Goal: Transaction & Acquisition: Purchase product/service

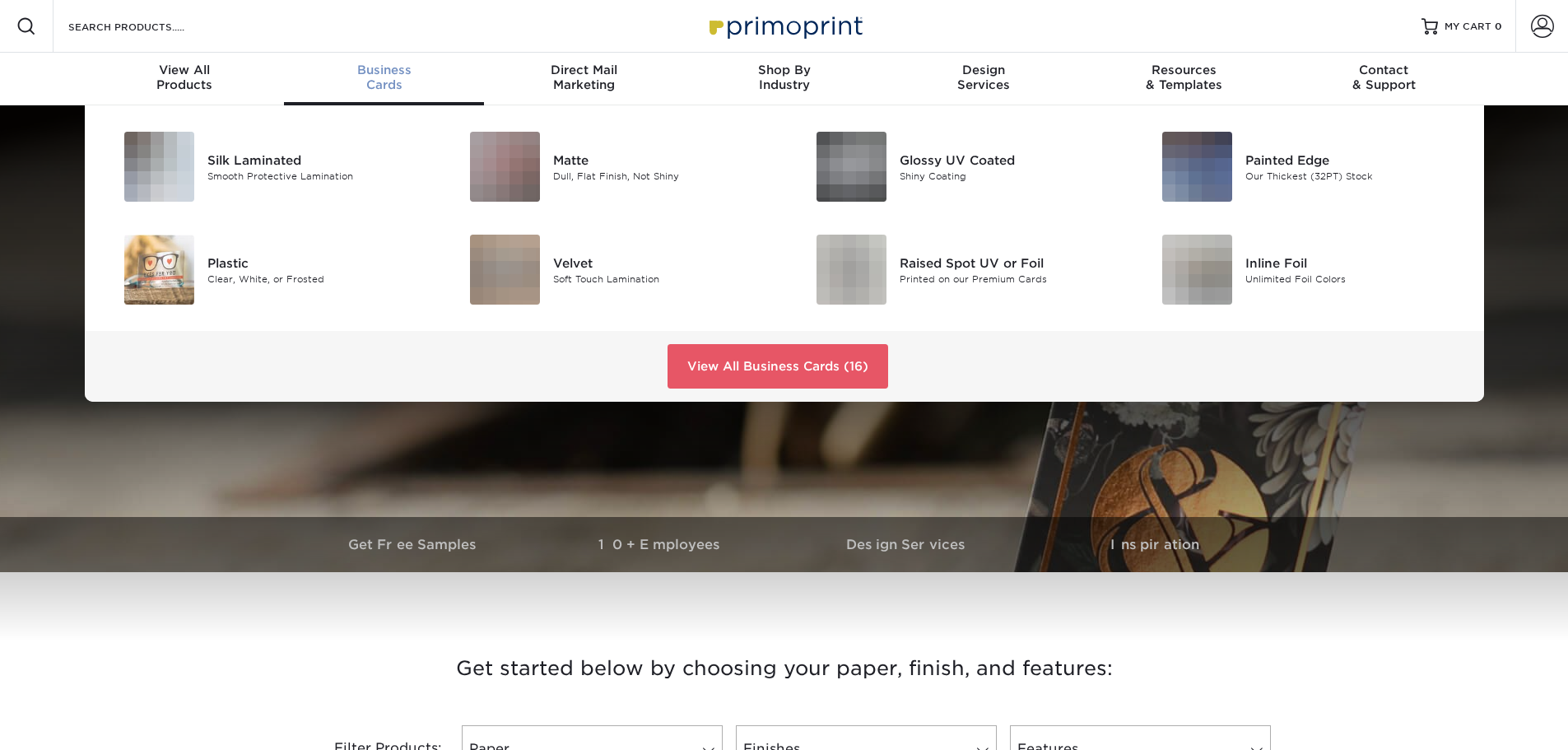
click at [390, 73] on span "Business" at bounding box center [384, 70] width 200 height 15
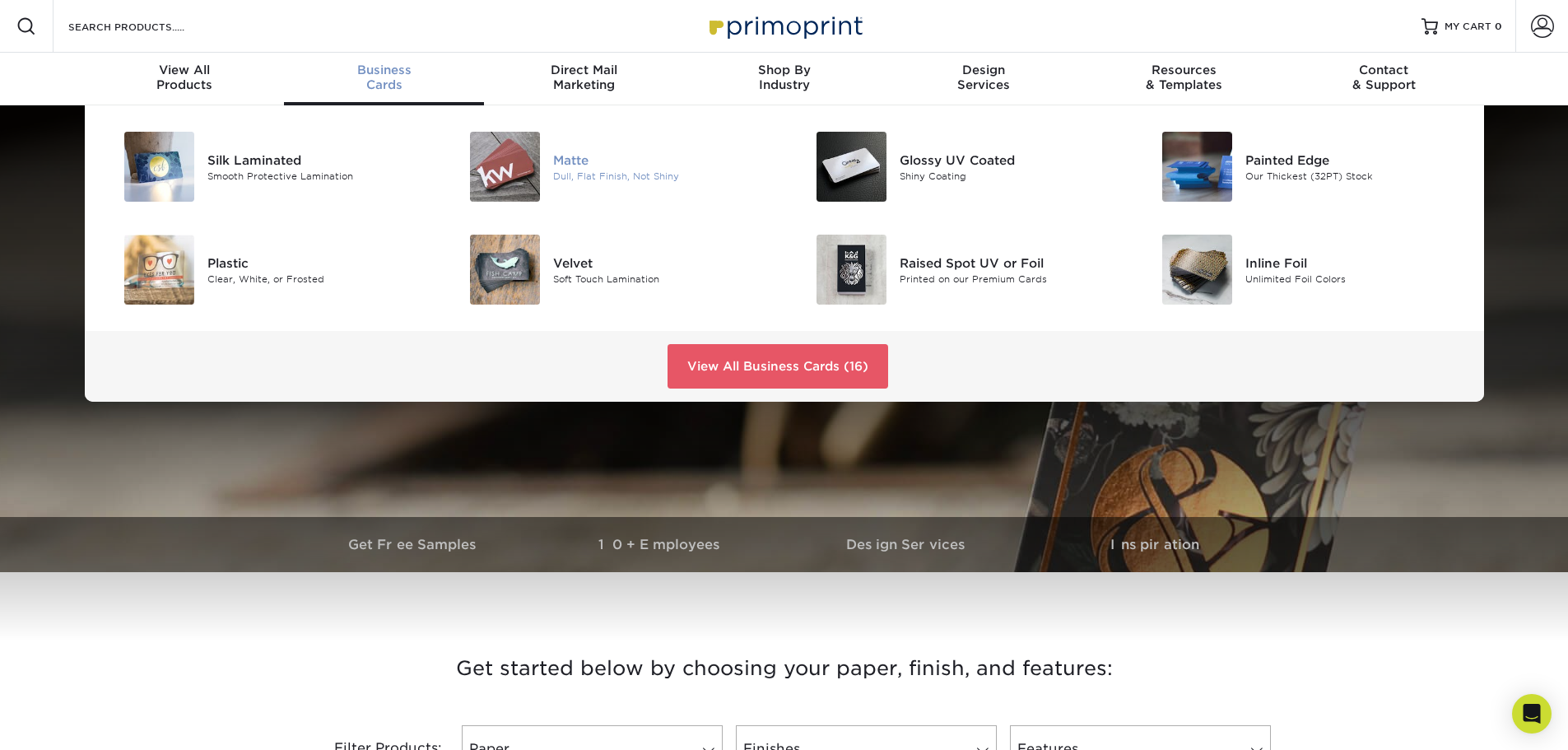
click at [530, 172] on img at bounding box center [505, 167] width 70 height 70
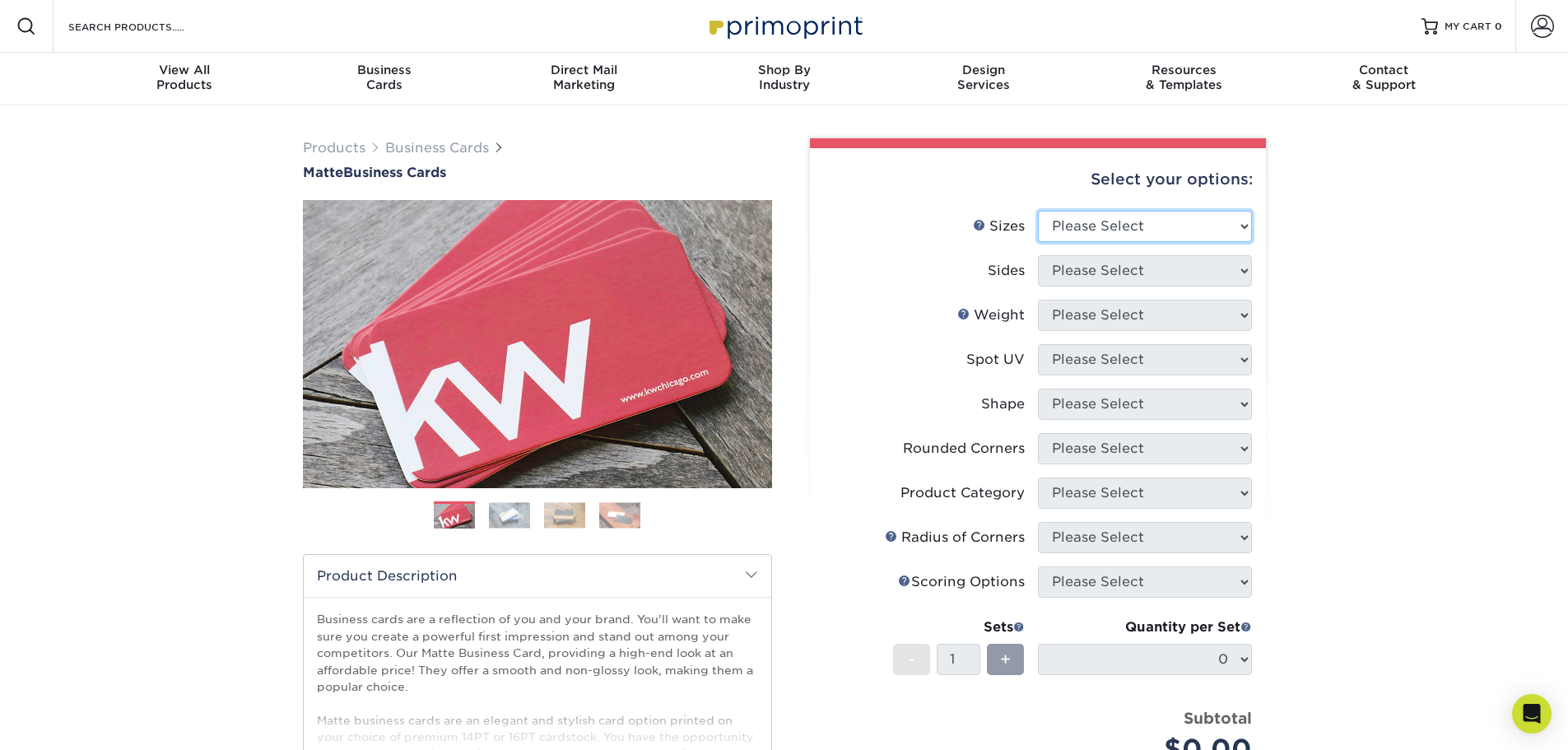
click at [1182, 223] on select "Please Select 1.5" x 3.5" - Mini 1.75" x 3.5" - Mini 2" x 2" - Square 2" x 3" -…" at bounding box center [1145, 225] width 214 height 31
select select "2.12x3.38"
click at [1038, 210] on select "Please Select 1.5" x 3.5" - Mini 1.75" x 3.5" - Mini 2" x 2" - Square 2" x 3" -…" at bounding box center [1145, 225] width 214 height 31
click at [1143, 279] on select "Please Select Print Both Sides Print Front Only" at bounding box center [1145, 270] width 214 height 31
select select "13abbda7-1d64-4f25-8bb2-c179b224825d"
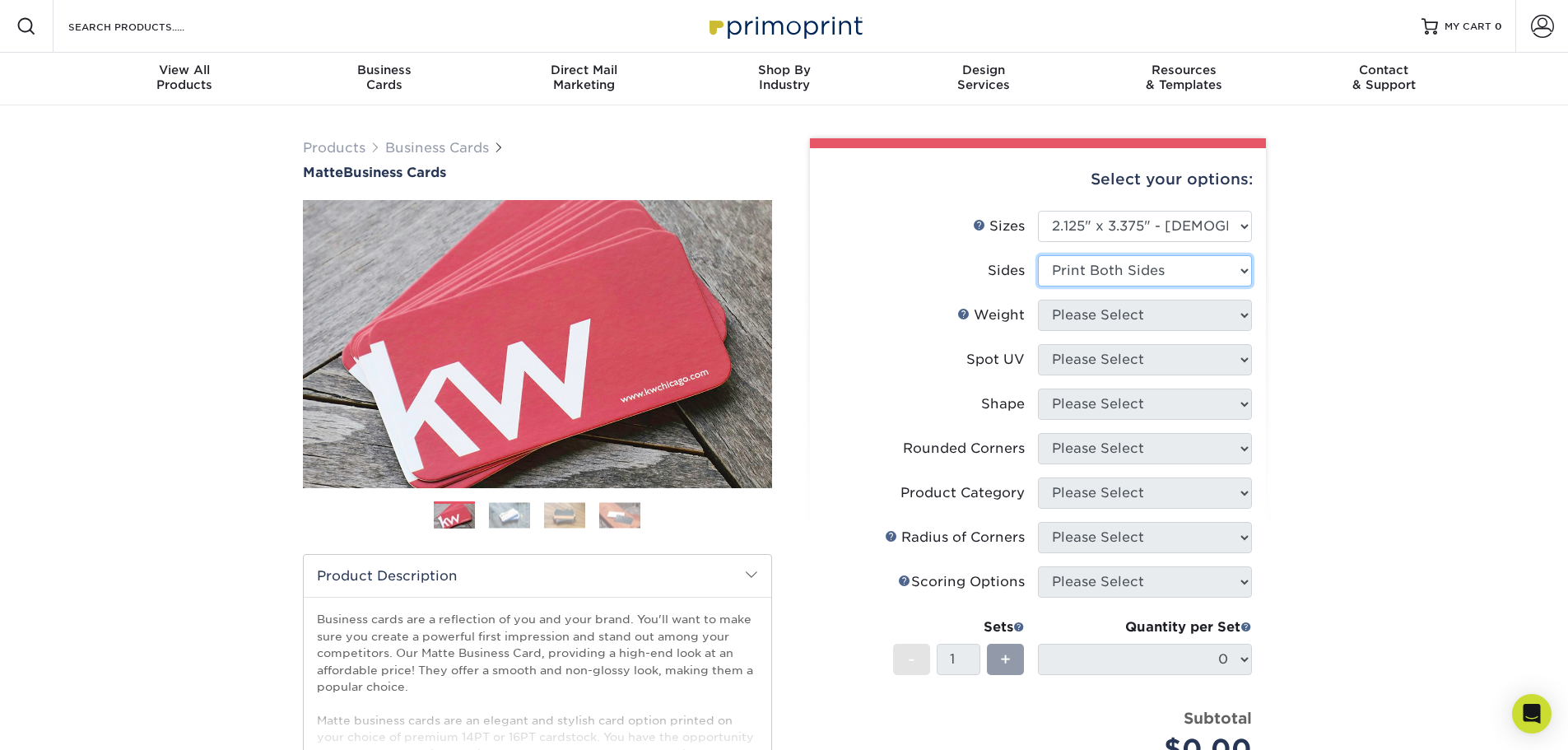
click at [1038, 255] on select "Please Select Print Both Sides Print Front Only" at bounding box center [1145, 270] width 214 height 31
click at [1142, 313] on select "Please Select 16PT 14PT" at bounding box center [1145, 314] width 214 height 31
select select "14PT"
click at [1038, 299] on select "Please Select 16PT 14PT" at bounding box center [1145, 314] width 214 height 31
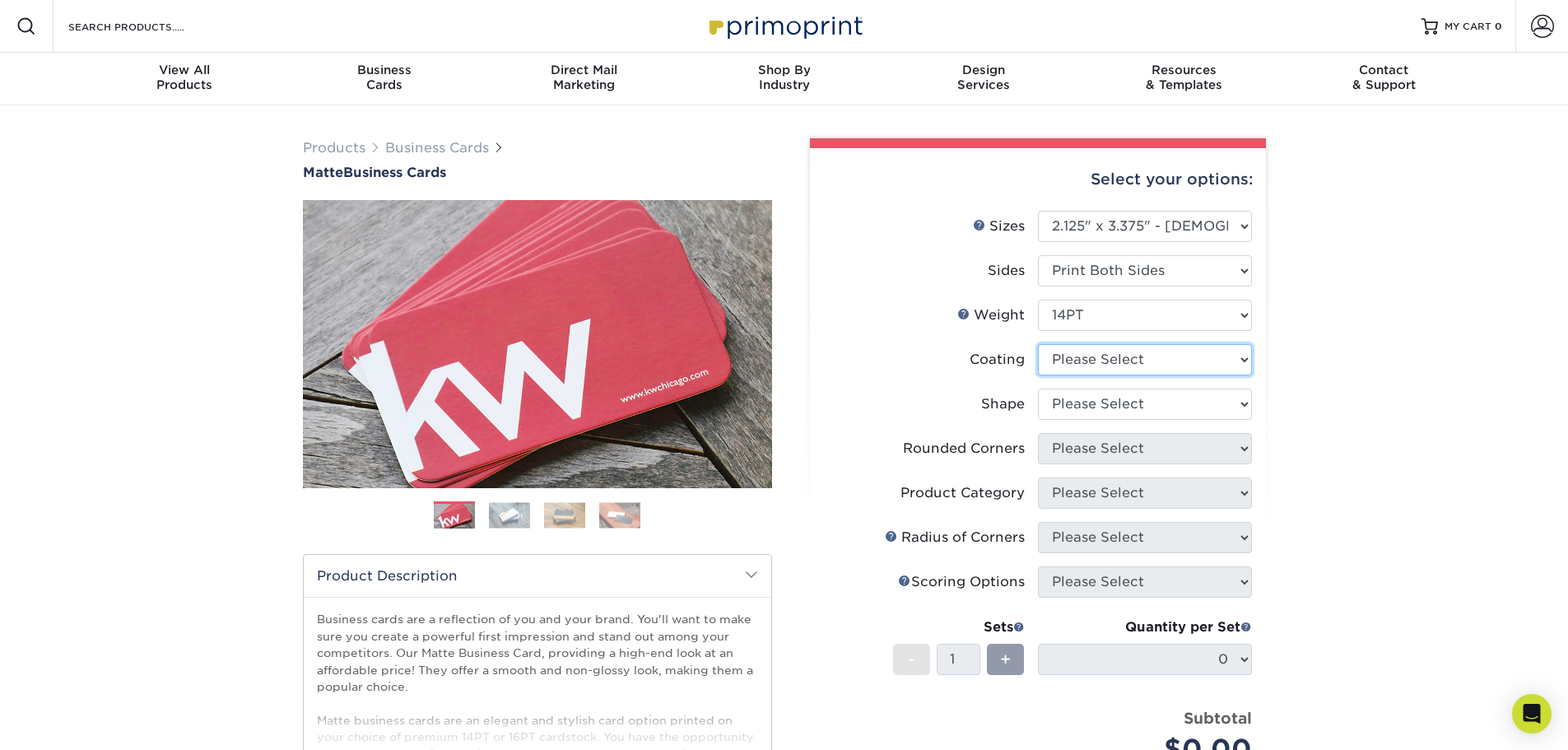
click at [1130, 361] on select at bounding box center [1145, 359] width 214 height 31
select select "121bb7b5-3b4d-429f-bd8d-bbf80e953313"
click at [1038, 344] on select at bounding box center [1145, 359] width 214 height 31
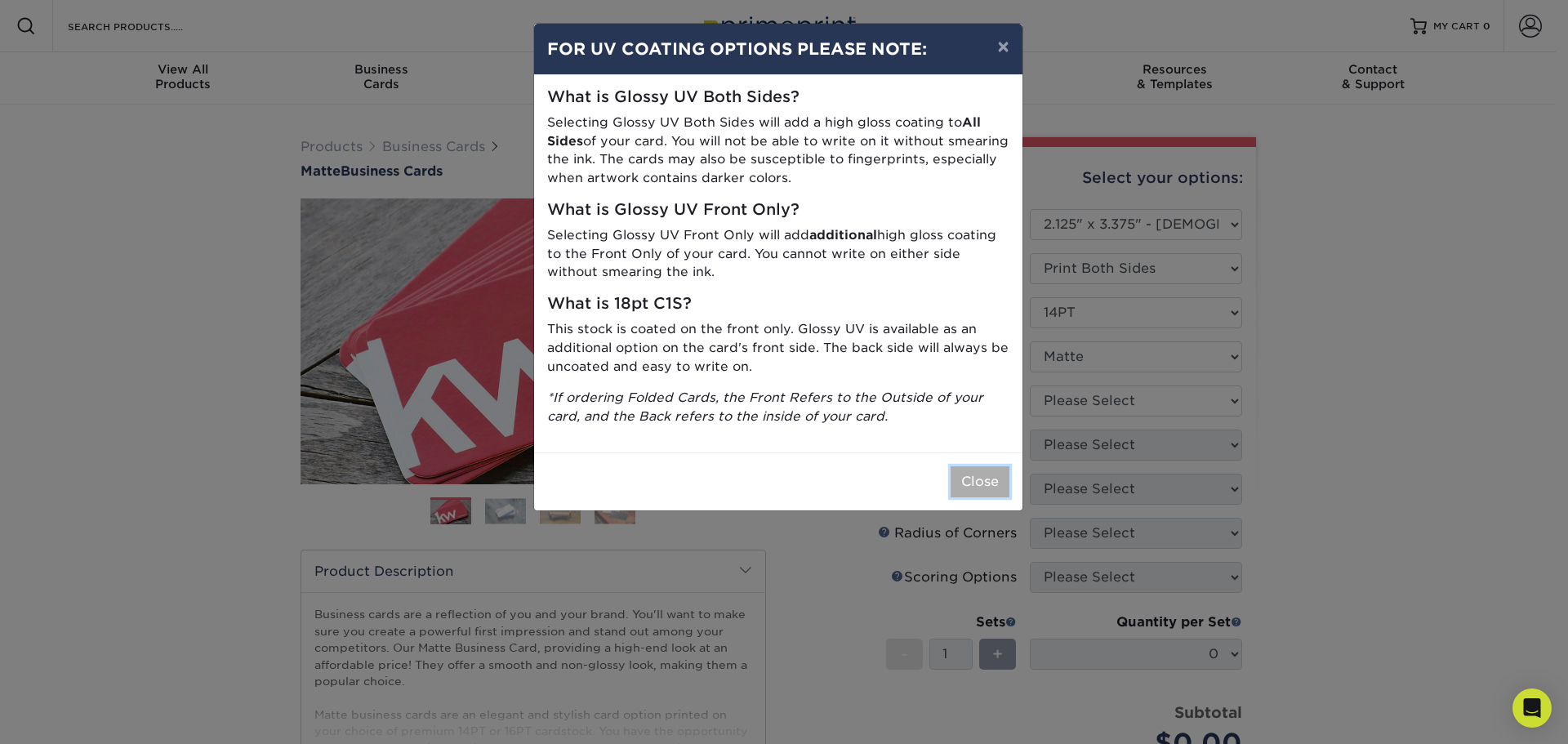
click at [978, 483] on button "Close" at bounding box center [979, 481] width 59 height 31
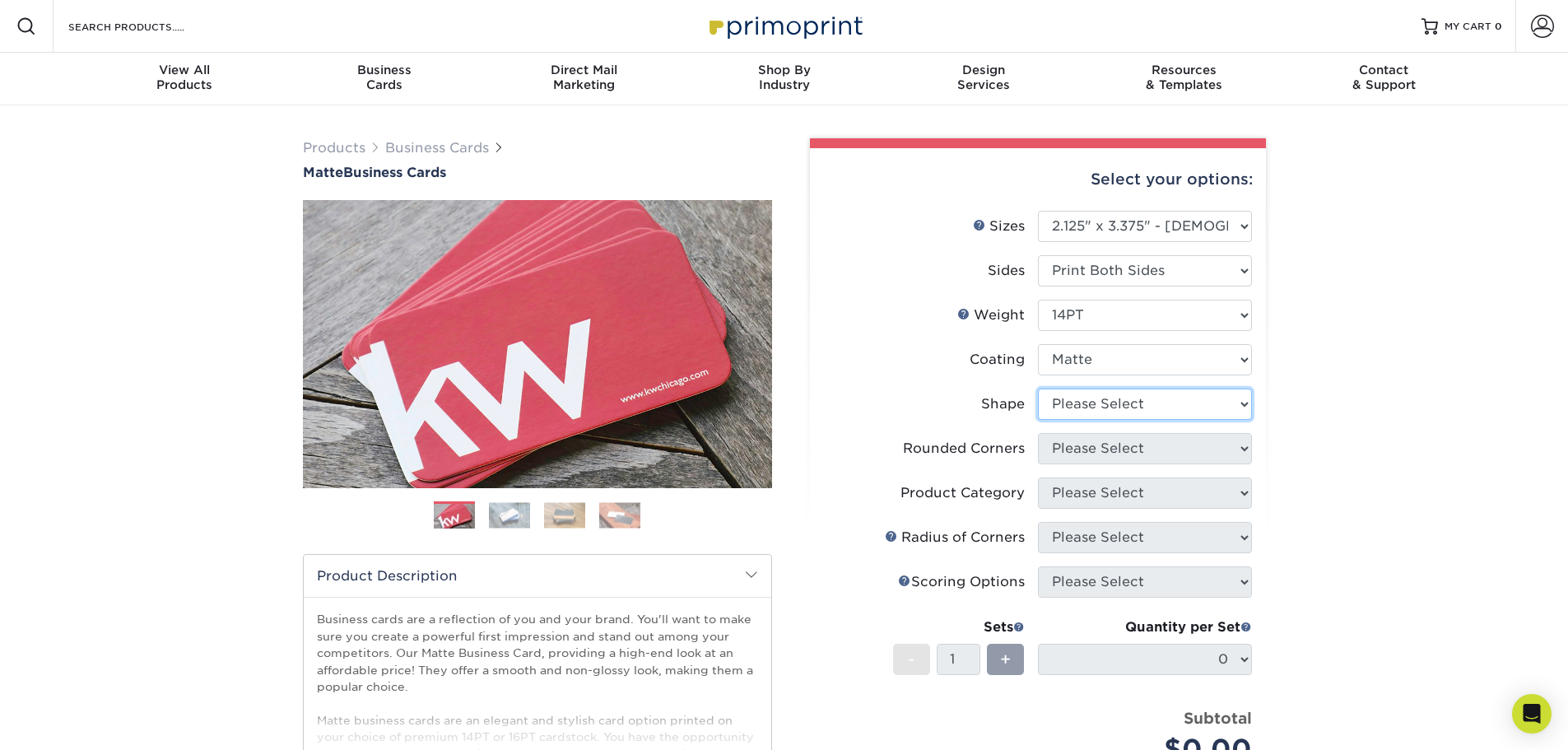
click at [1083, 403] on select "Please Select Standard" at bounding box center [1145, 404] width 214 height 31
select select "standard"
click at [1038, 389] on select "Please Select Standard" at bounding box center [1145, 404] width 214 height 31
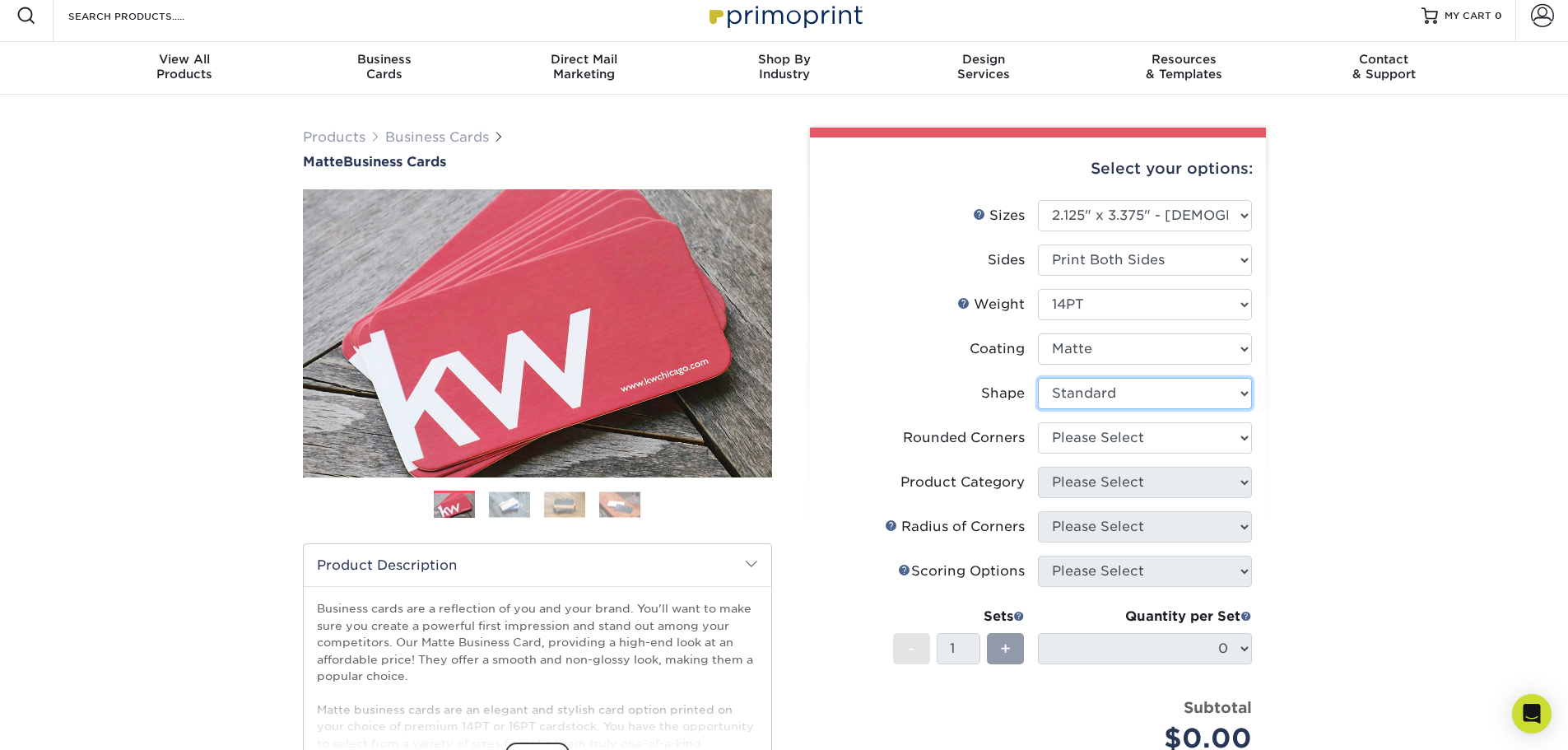
scroll to position [164, 0]
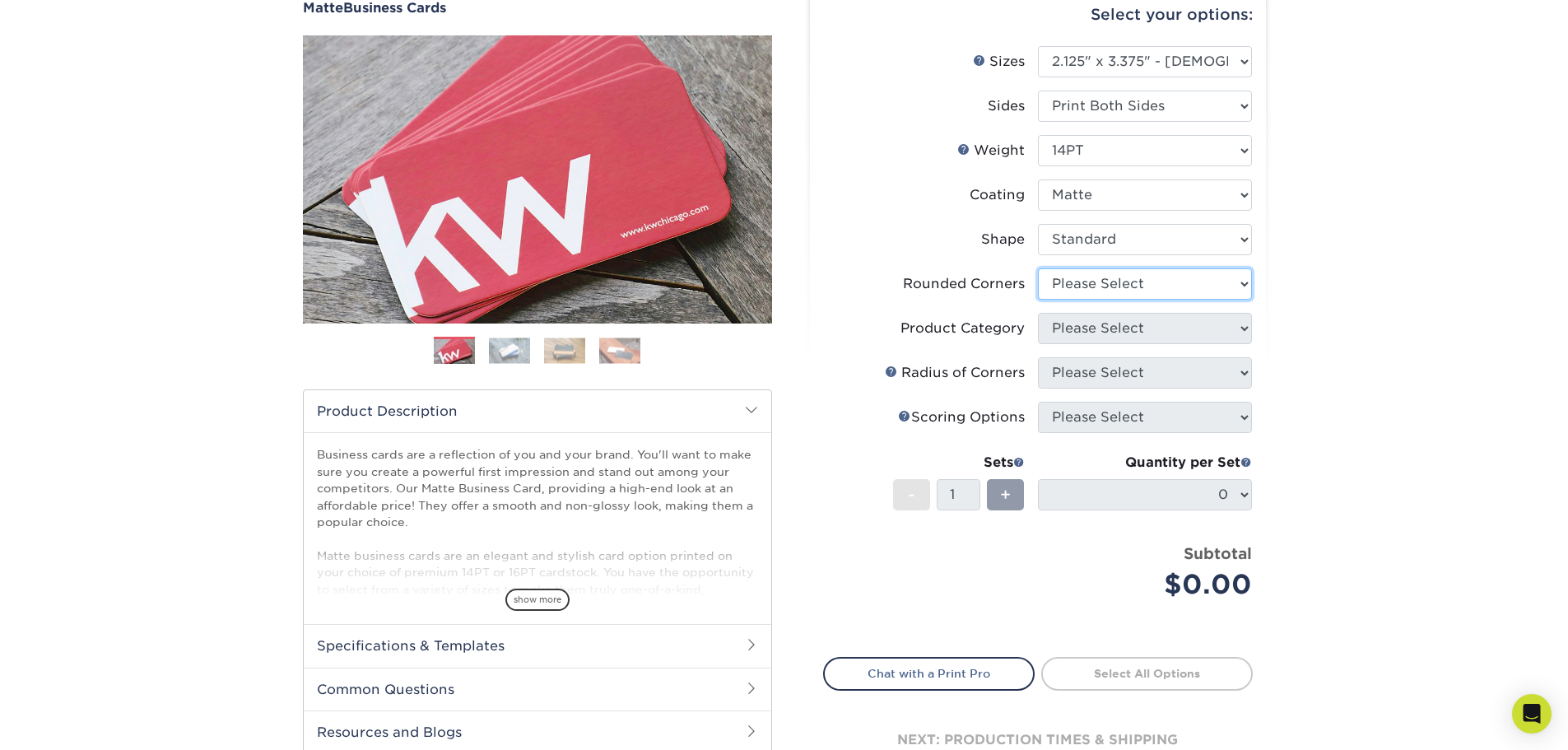
click at [1087, 274] on select "Please Select Yes - Round 2 Corners Yes - Round 4 Corners No" at bounding box center [1145, 283] width 214 height 31
select select "0"
click at [1038, 268] on select "Please Select Yes - Round 2 Corners Yes - Round 4 Corners No" at bounding box center [1145, 283] width 214 height 31
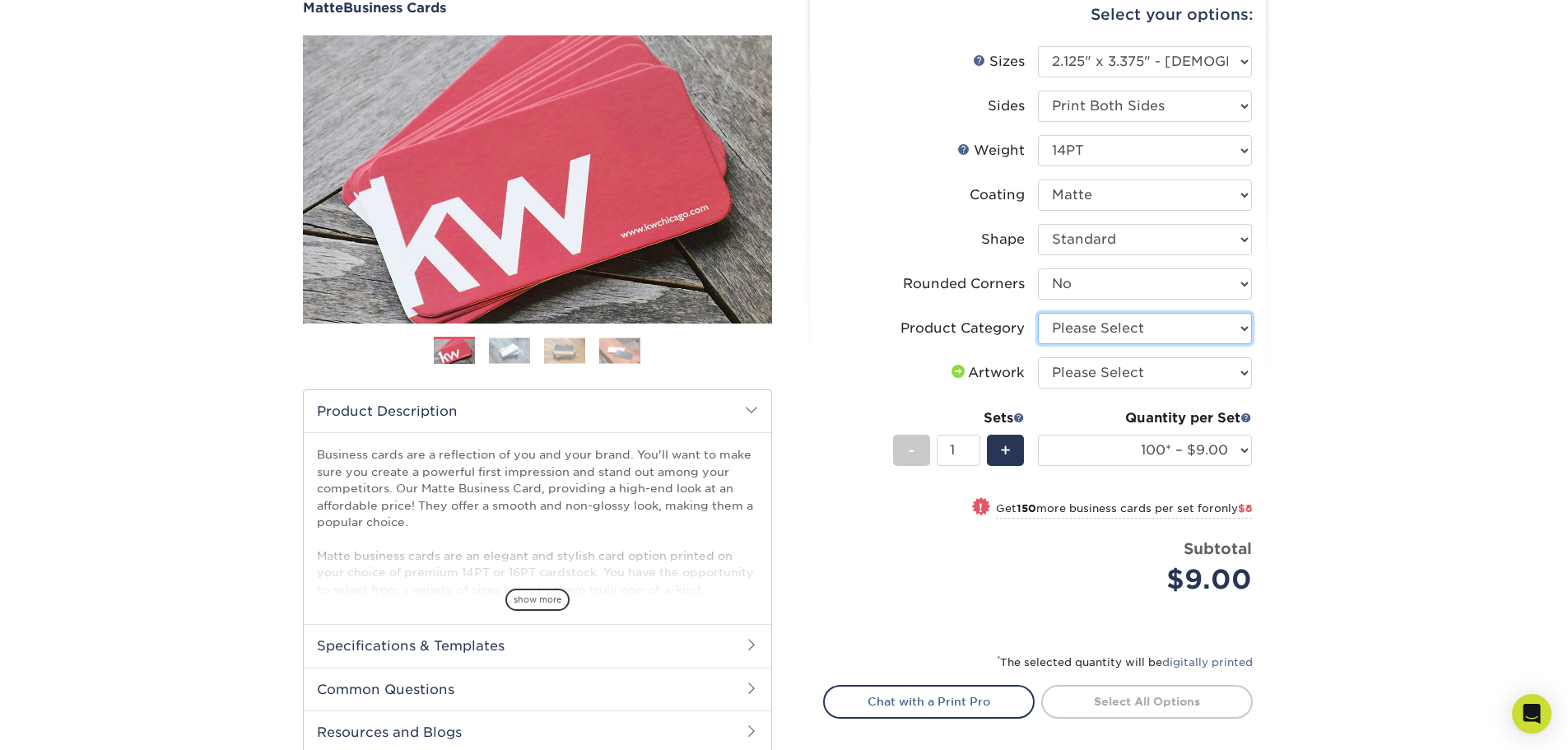
click at [1169, 325] on select "Please Select Business Cards" at bounding box center [1145, 327] width 214 height 31
select select "3b5148f1-0588-4f88-a218-97bcfdce65c1"
click at [1038, 312] on select "Please Select Business Cards" at bounding box center [1145, 327] width 214 height 31
click at [1158, 372] on select "Please Select I will upload files I need a design - $100" at bounding box center [1145, 373] width 214 height 31
select select "upload"
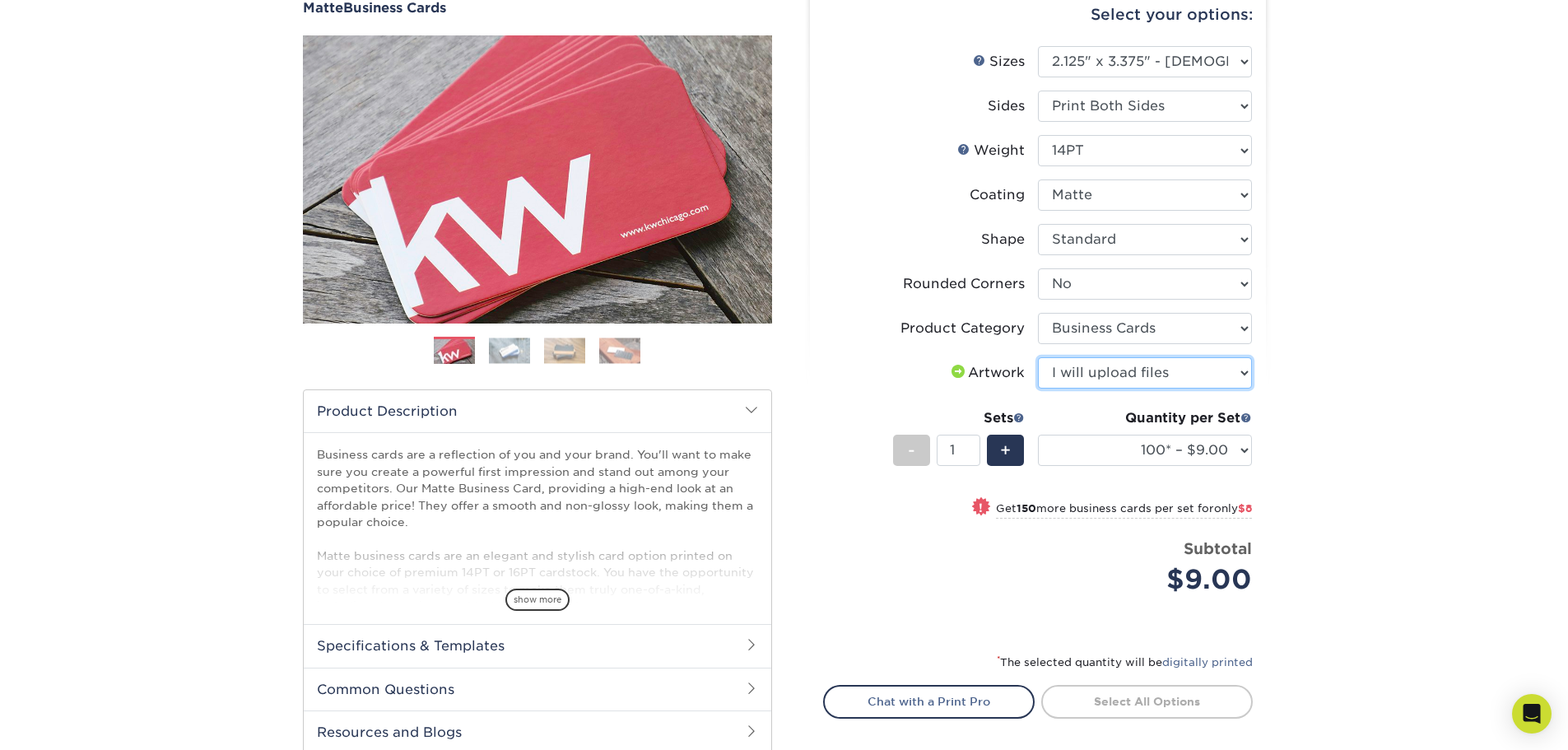
click at [1038, 358] on select "Please Select I will upload files I need a design - $100" at bounding box center [1145, 373] width 214 height 31
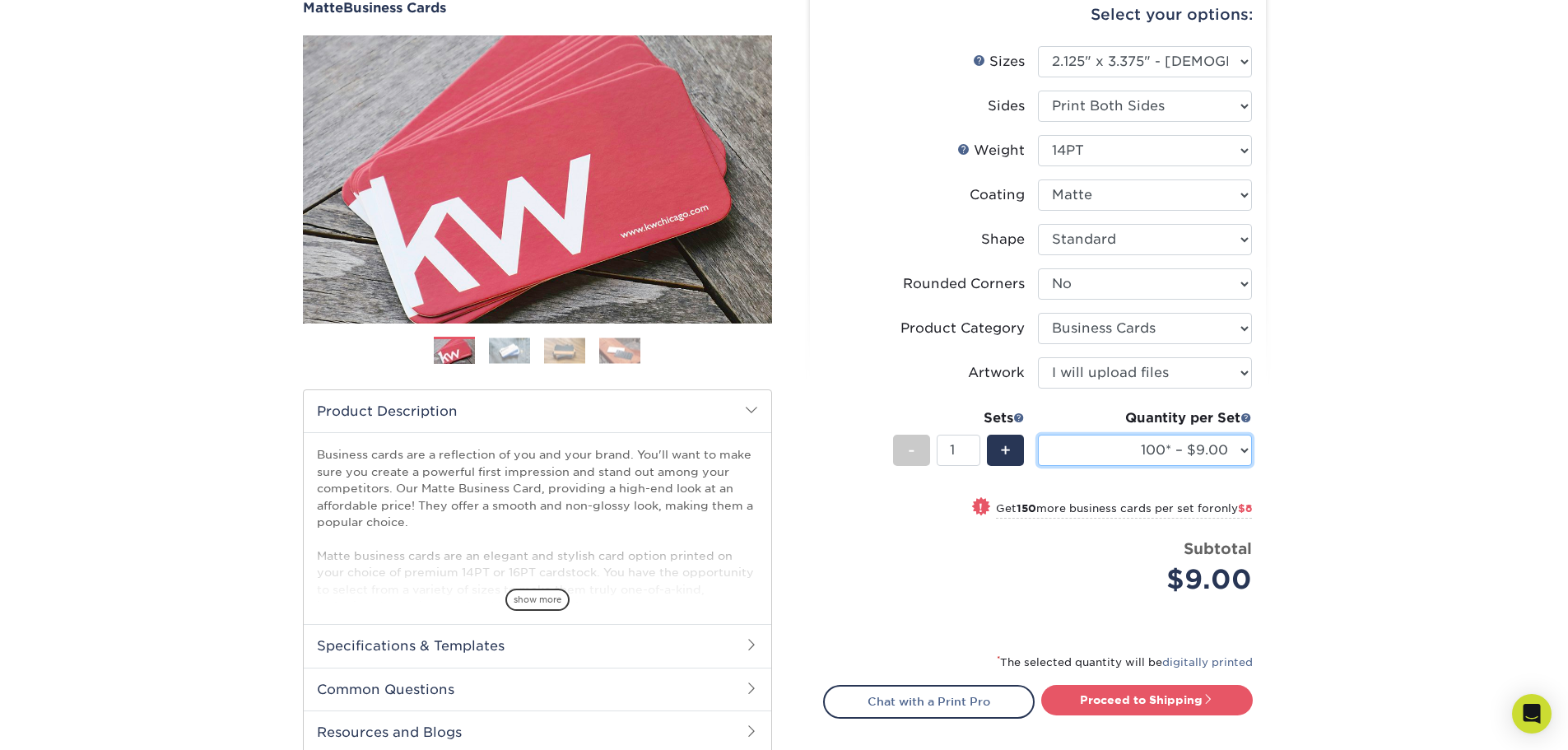
click at [1221, 447] on select "100* – $9.00 250* – $17.00 500 – $33.00 1000 – $46.00 2500 – $99.00 5000 – $141…" at bounding box center [1145, 449] width 214 height 31
select select "500 – $33.00"
click at [1038, 434] on select "100* – $9.00 250* – $17.00 500 – $33.00 1000 – $46.00 2500 – $99.00 5000 – $141…" at bounding box center [1145, 449] width 214 height 31
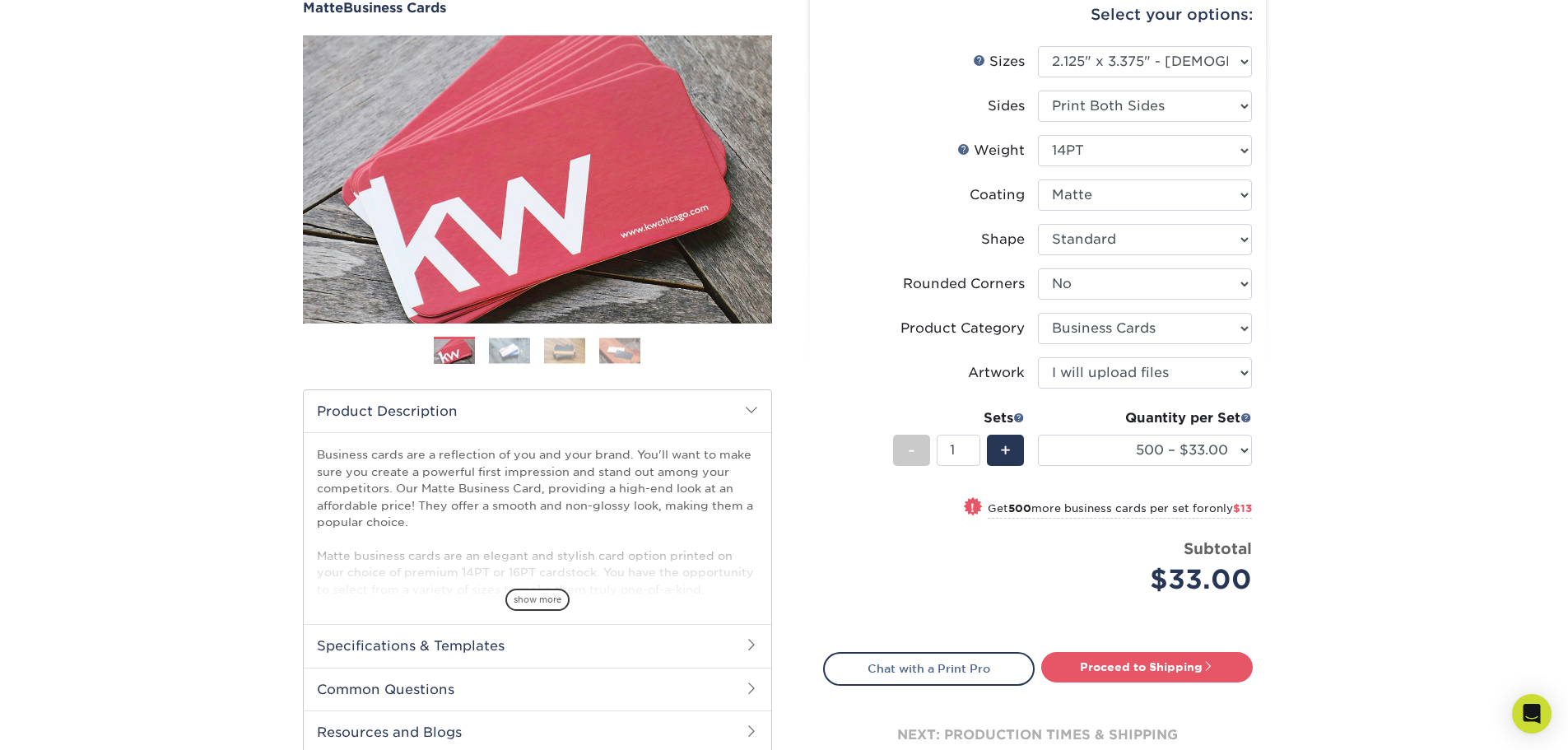
click at [1350, 390] on div "Products Business Cards Matte Business Cards Previous Next 100 $ 9" at bounding box center [784, 392] width 1568 height 903
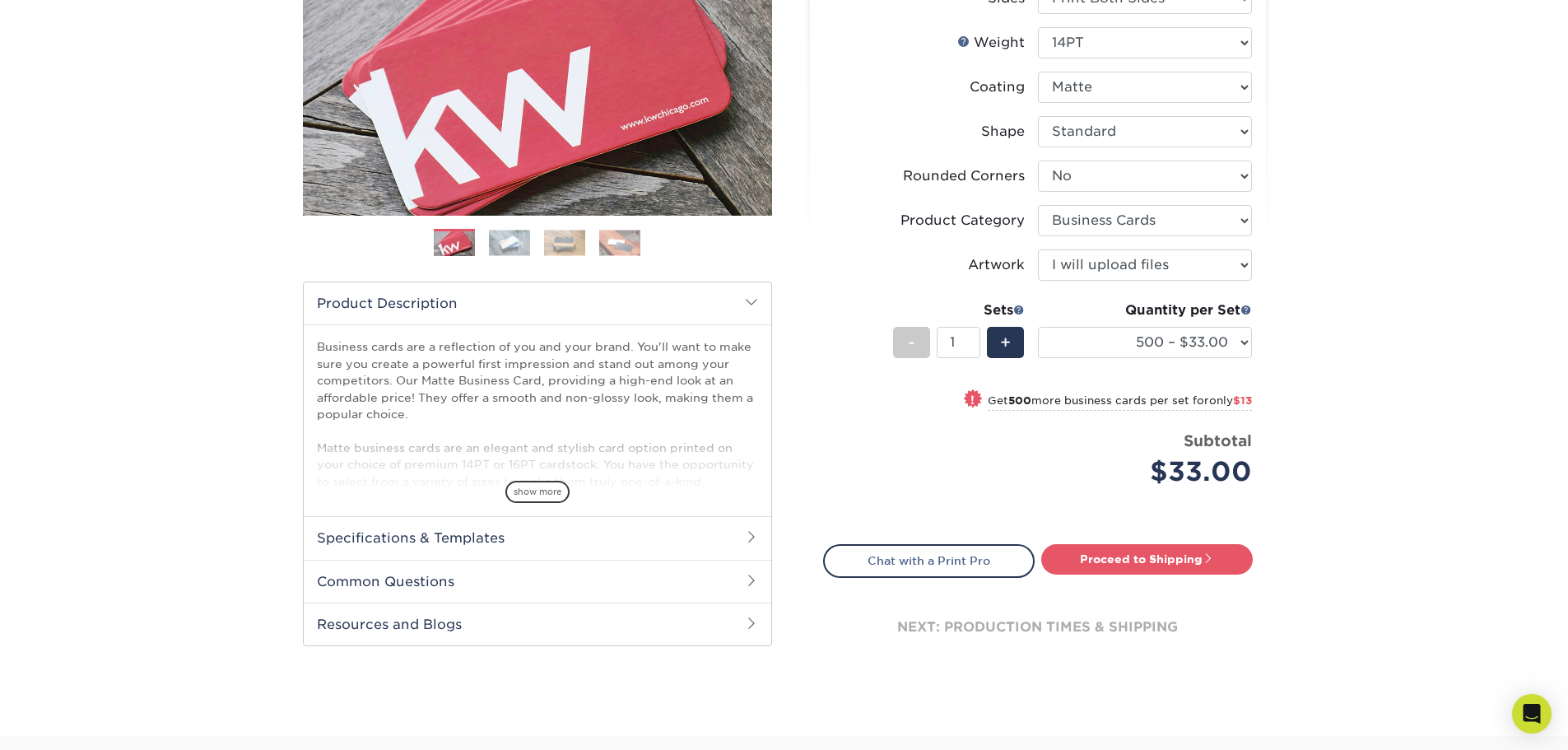
scroll to position [247, 0]
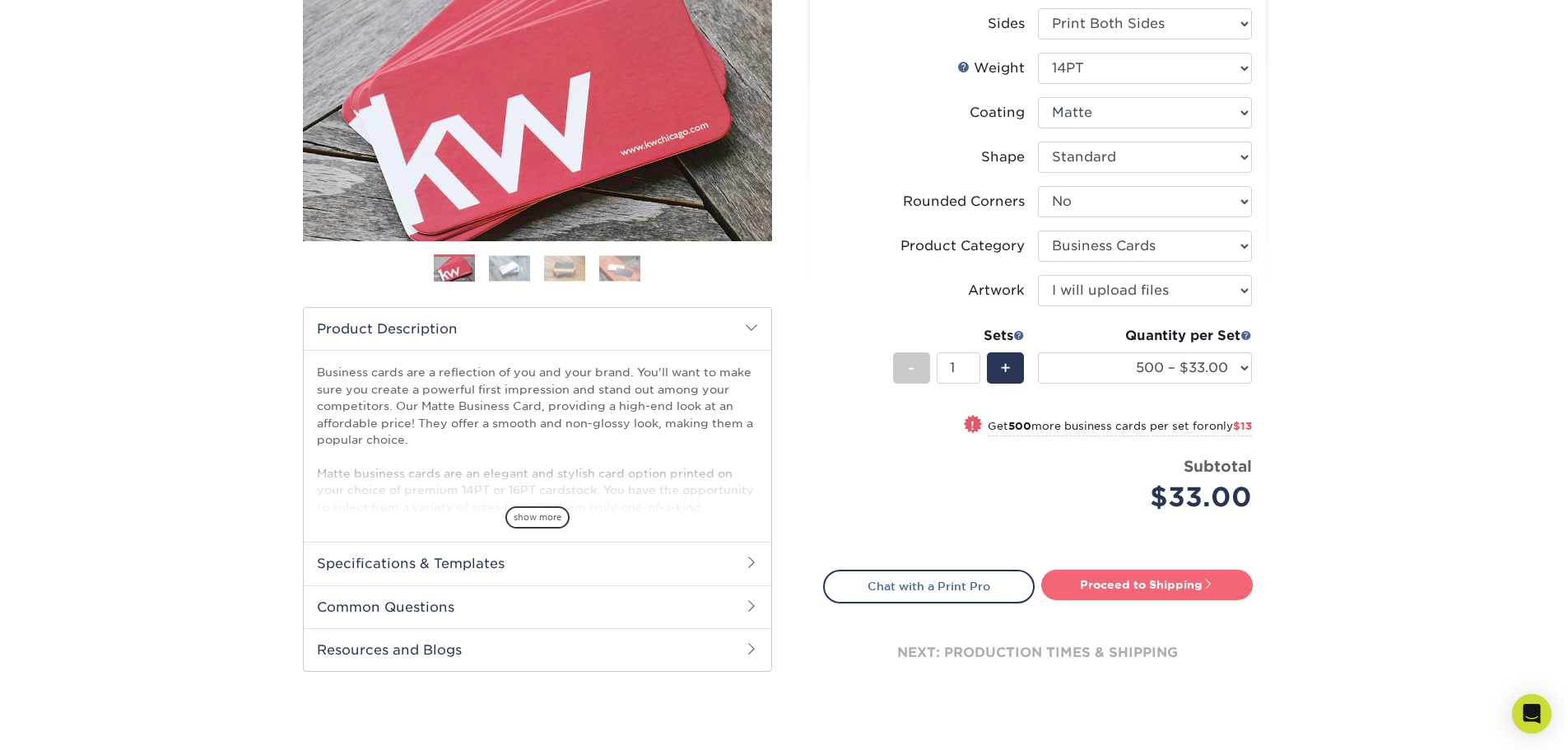
click at [1173, 590] on link "Proceed to Shipping" at bounding box center [1147, 584] width 211 height 29
type input "Set 1"
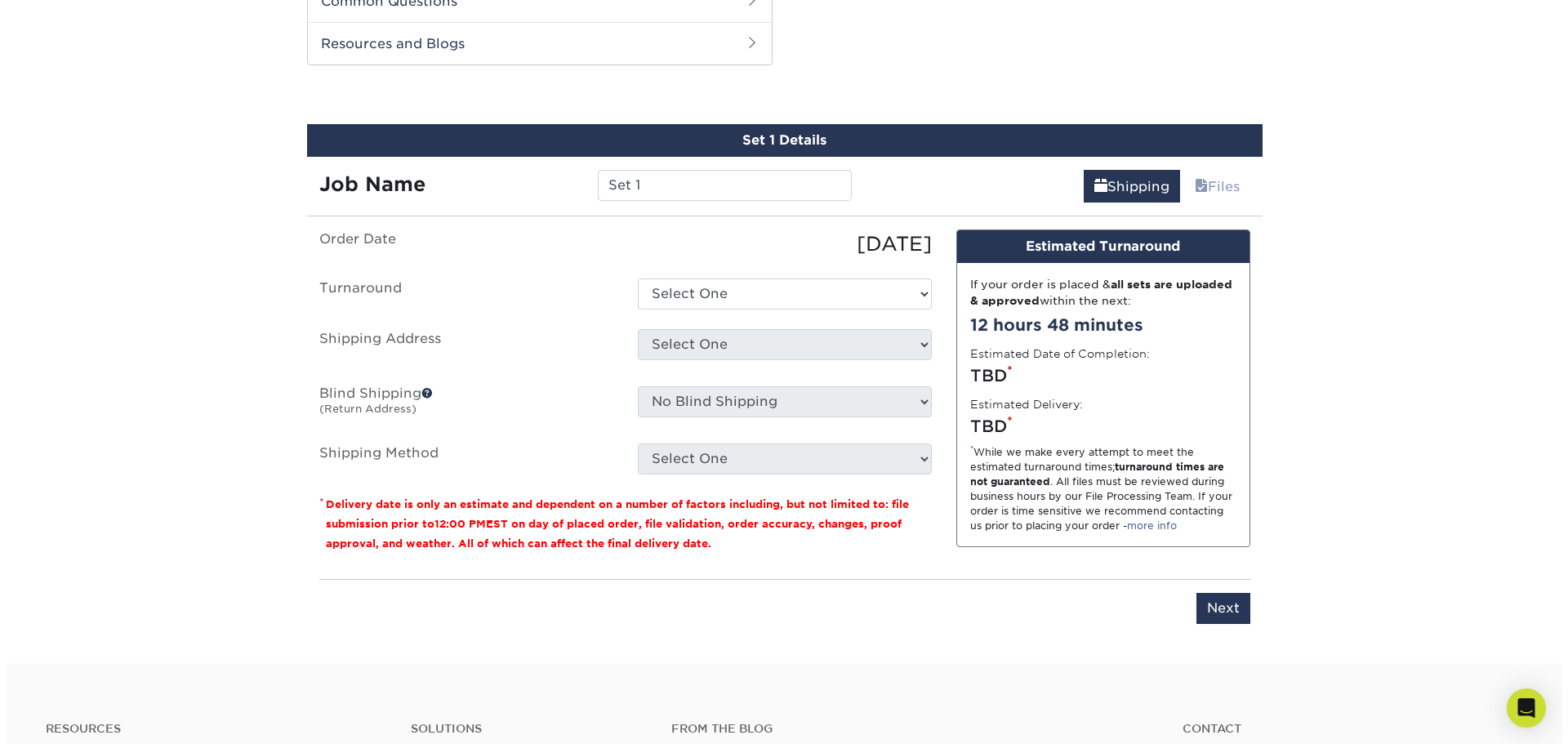
scroll to position [854, 0]
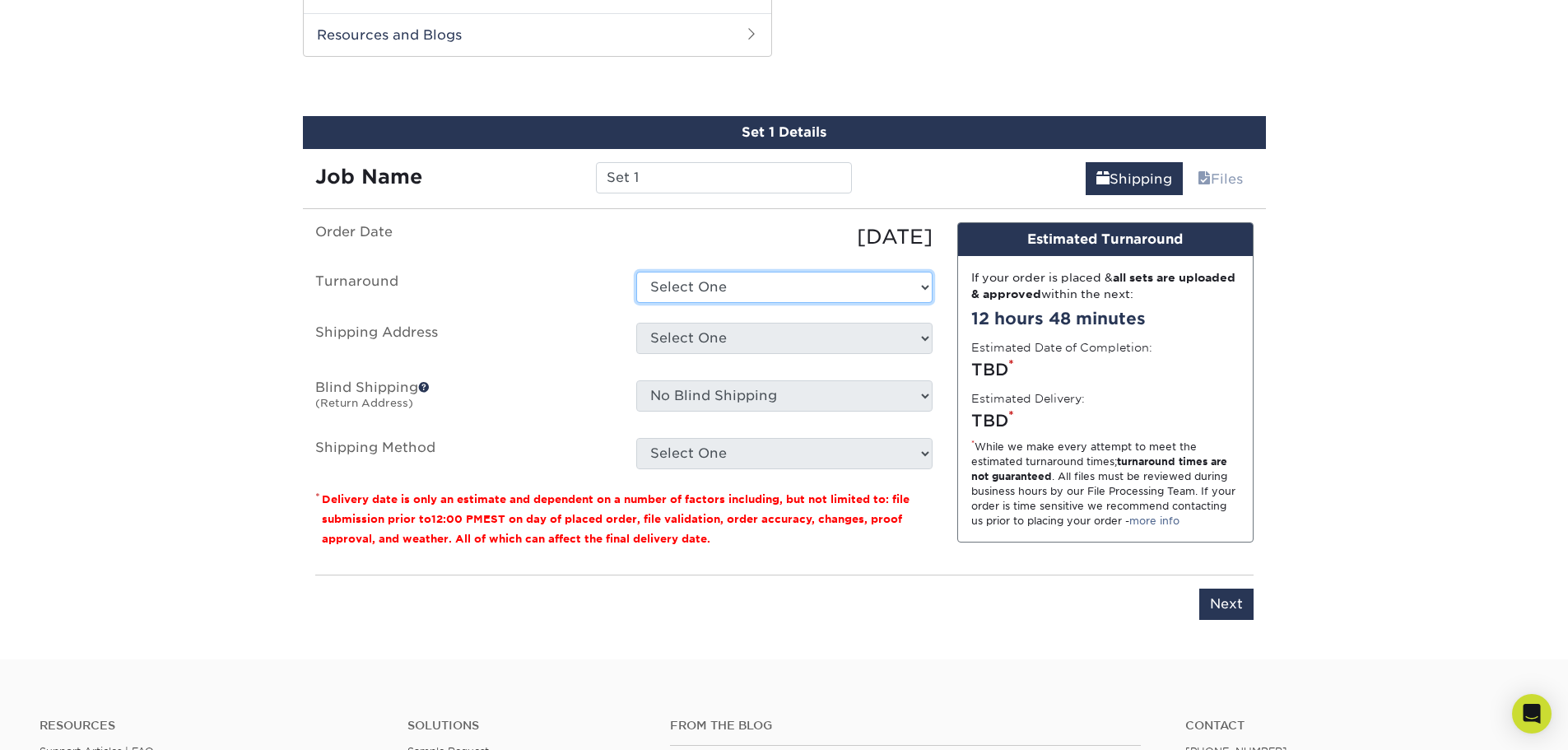
click at [740, 280] on select "Select One 2-4 Business Days 2 Day Next Business Day" at bounding box center [784, 287] width 296 height 31
select select "b6cb5f37-3546-408f-b70a-34ebf36a2a29"
click at [636, 272] on select "Select One 2-4 Business Days 2 Day Next Business Day" at bounding box center [784, 287] width 296 height 31
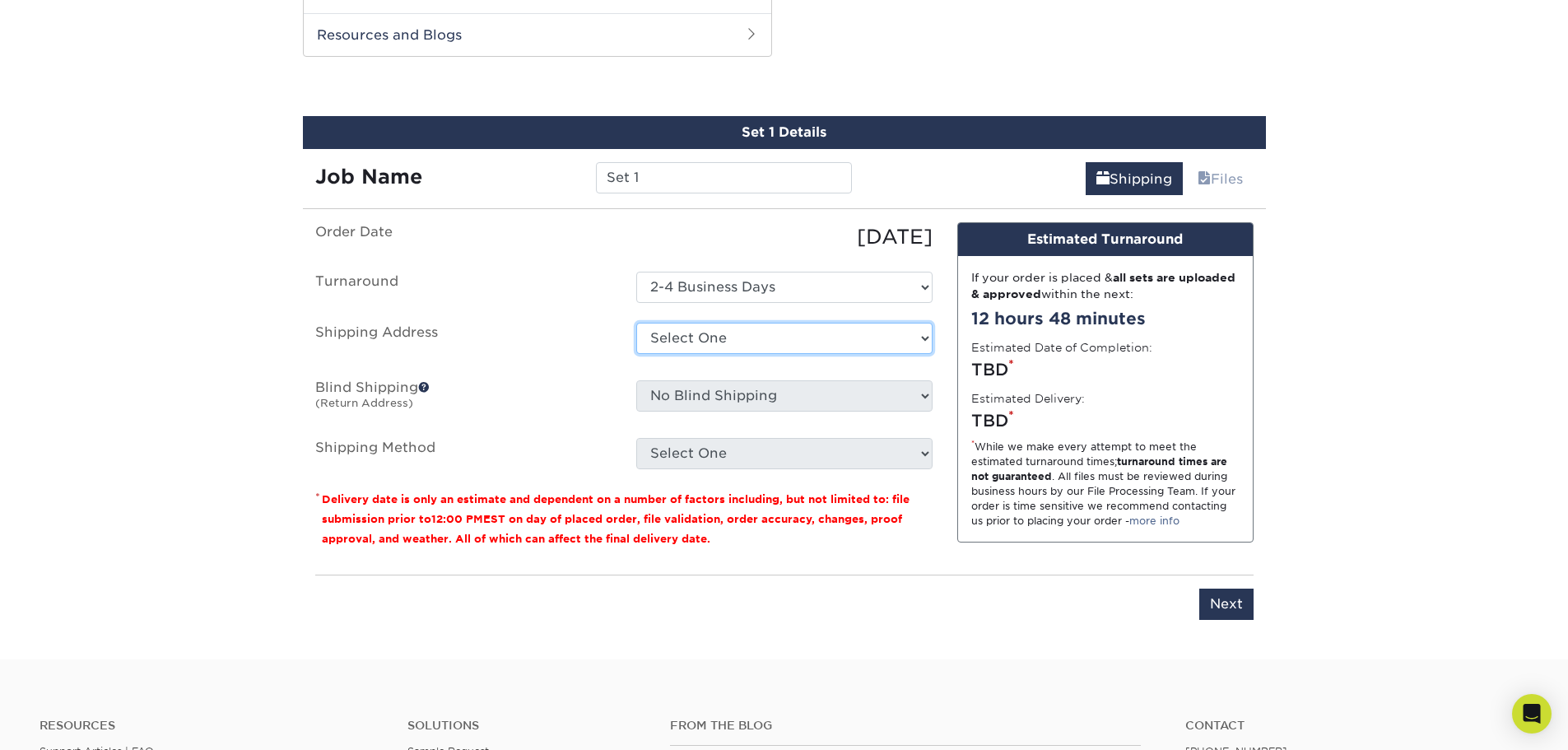
click at [873, 340] on select "Select One + Add New Address - Login" at bounding box center [784, 338] width 296 height 31
select select "newaddress"
click at [636, 323] on select "Select One + Add New Address - Login" at bounding box center [784, 338] width 296 height 31
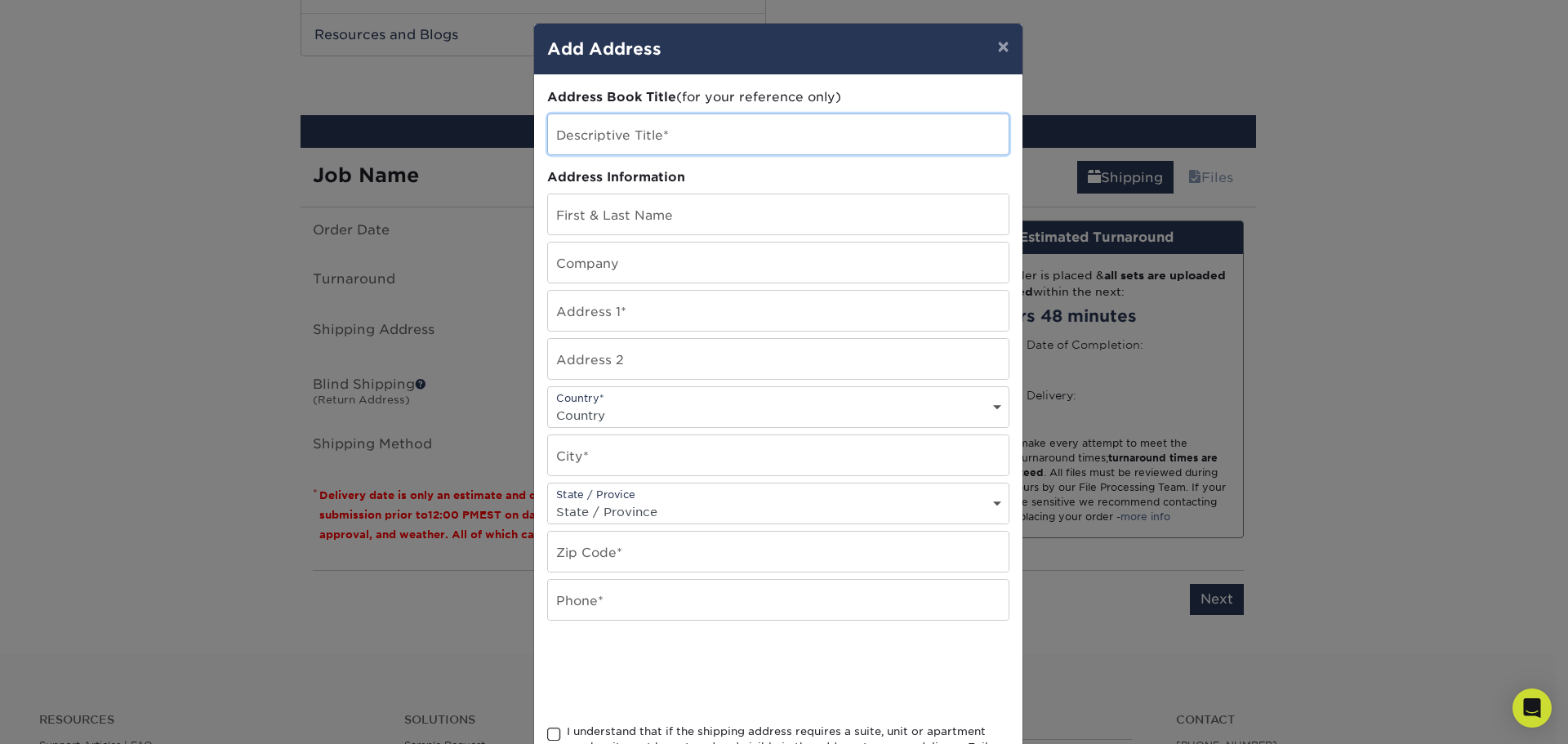
click at [657, 136] on input "text" at bounding box center [778, 134] width 461 height 40
click at [663, 212] on input "text" at bounding box center [778, 214] width 461 height 40
type input "[PERSON_NAME] [PERSON_NAME]"
type input "[STREET_ADDRESS]"
type input "Apt 103"
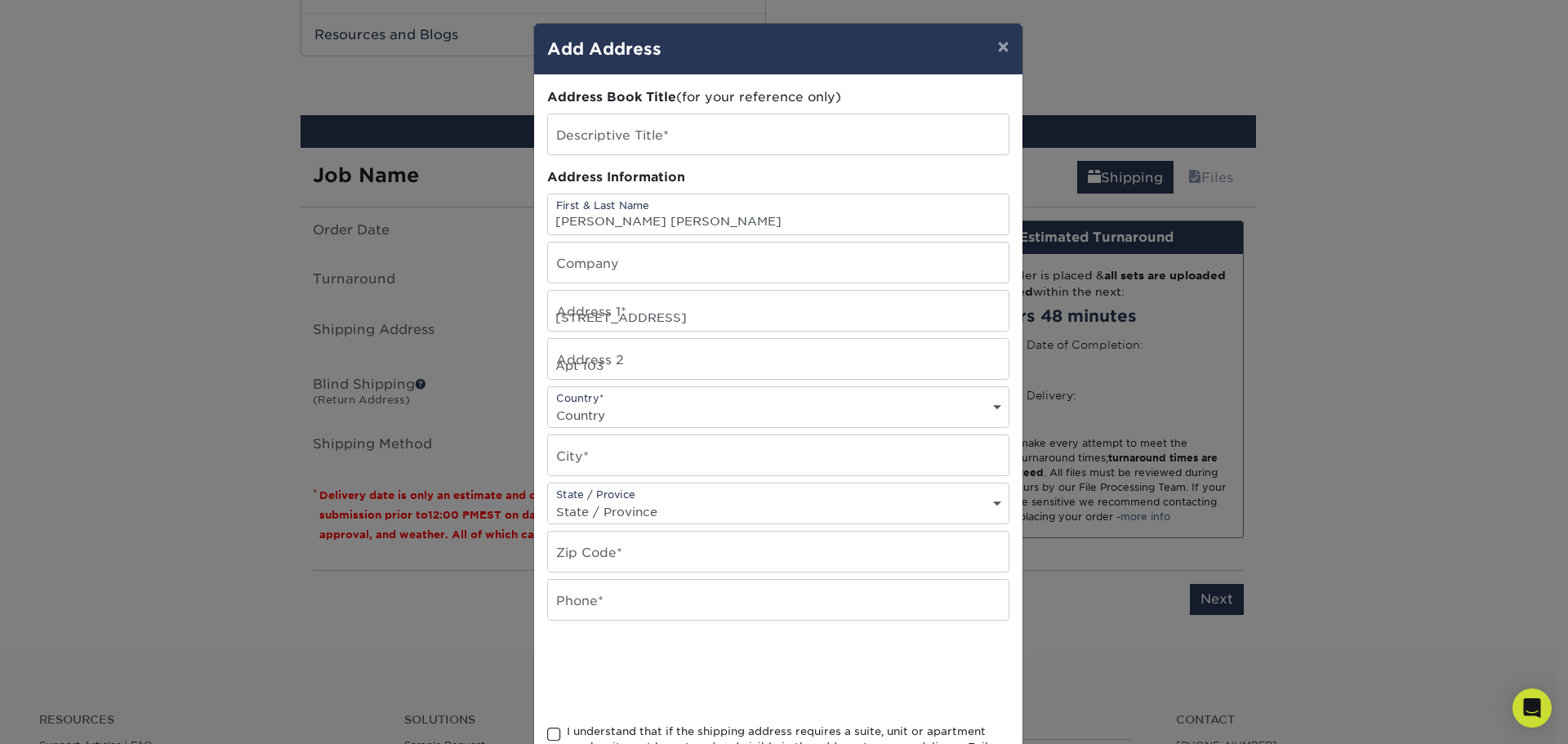
select select "US"
type input "[GEOGRAPHIC_DATA]"
select select "CO"
type input "80218"
type input "6092330250"
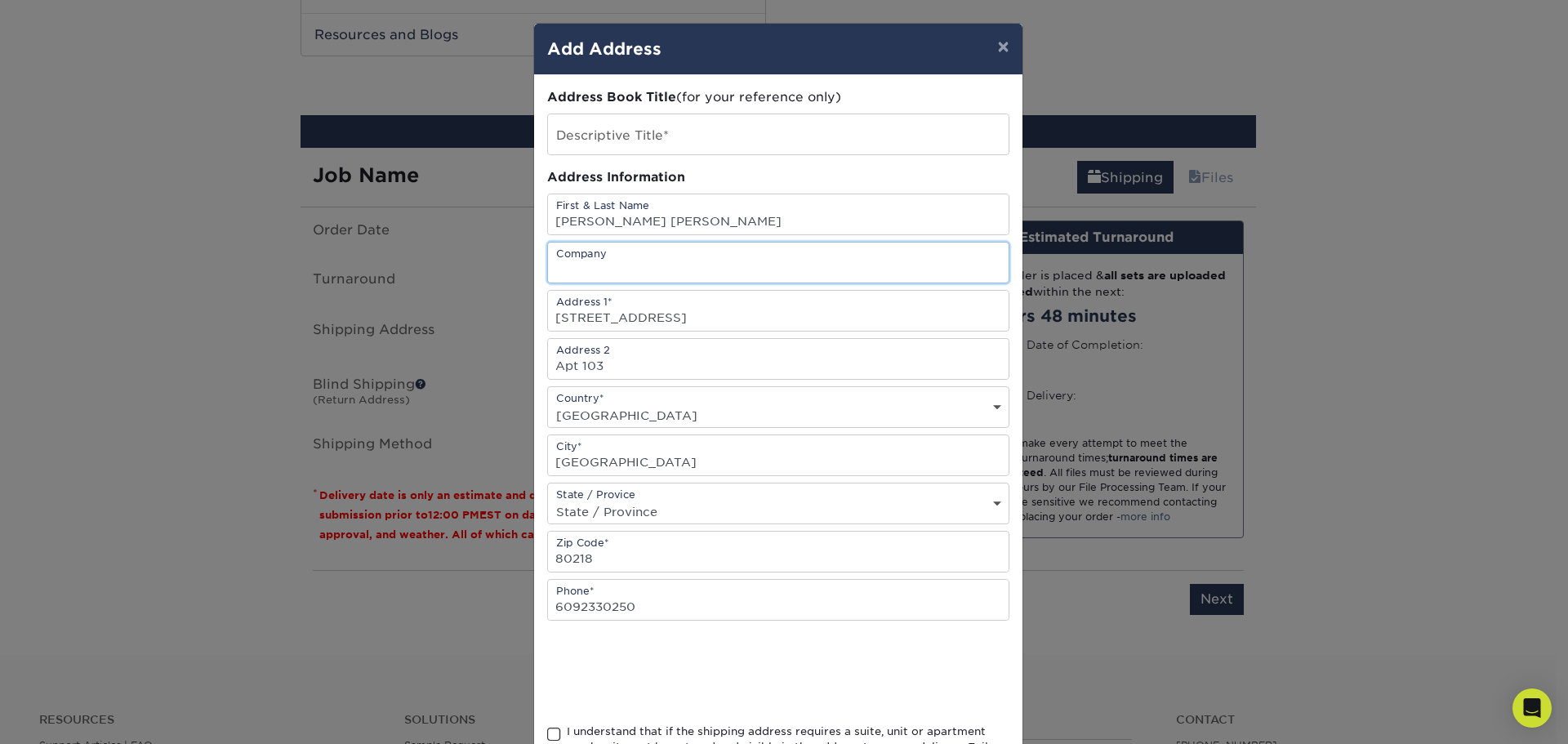
click at [625, 278] on input "text" at bounding box center [778, 262] width 461 height 40
click at [654, 133] on input "text" at bounding box center [778, 134] width 461 height 40
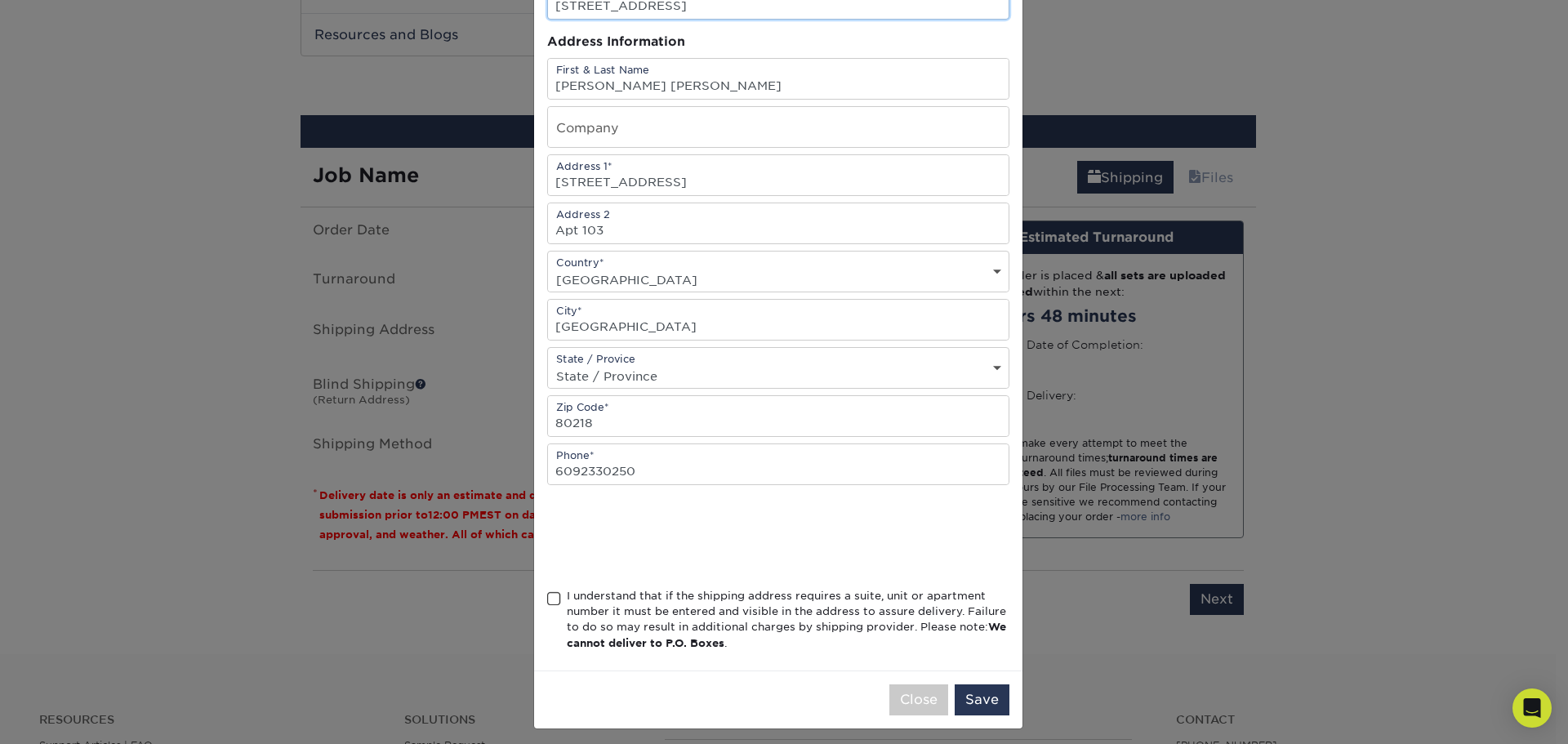
scroll to position [143, 0]
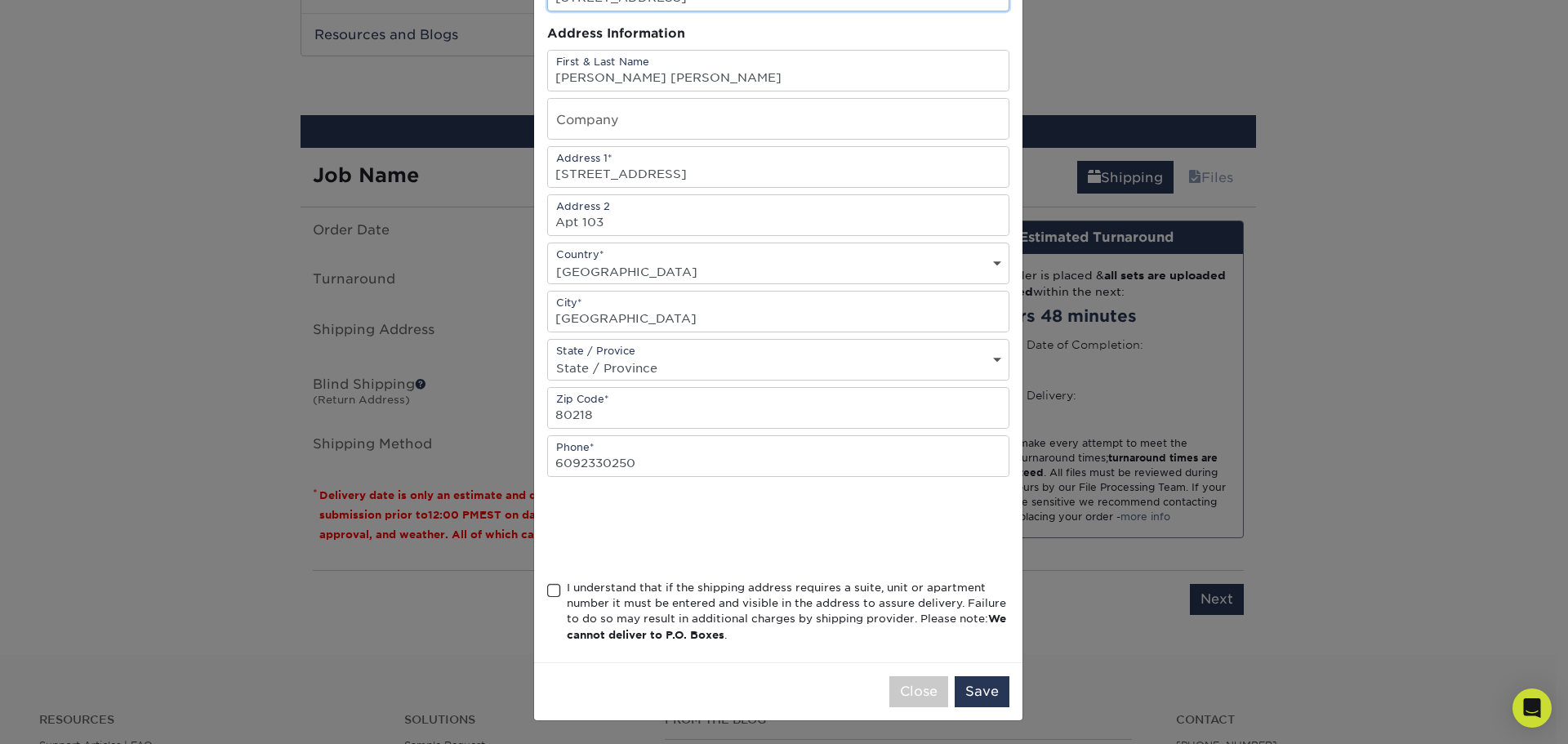
type input "[STREET_ADDRESS]"
click at [547, 587] on span at bounding box center [553, 591] width 14 height 16
click at [0, 0] on input "I understand that if the shipping address requires a suite, unit or apartment n…" at bounding box center [0, 0] width 0 height 0
click at [974, 691] on button "Save" at bounding box center [982, 691] width 54 height 31
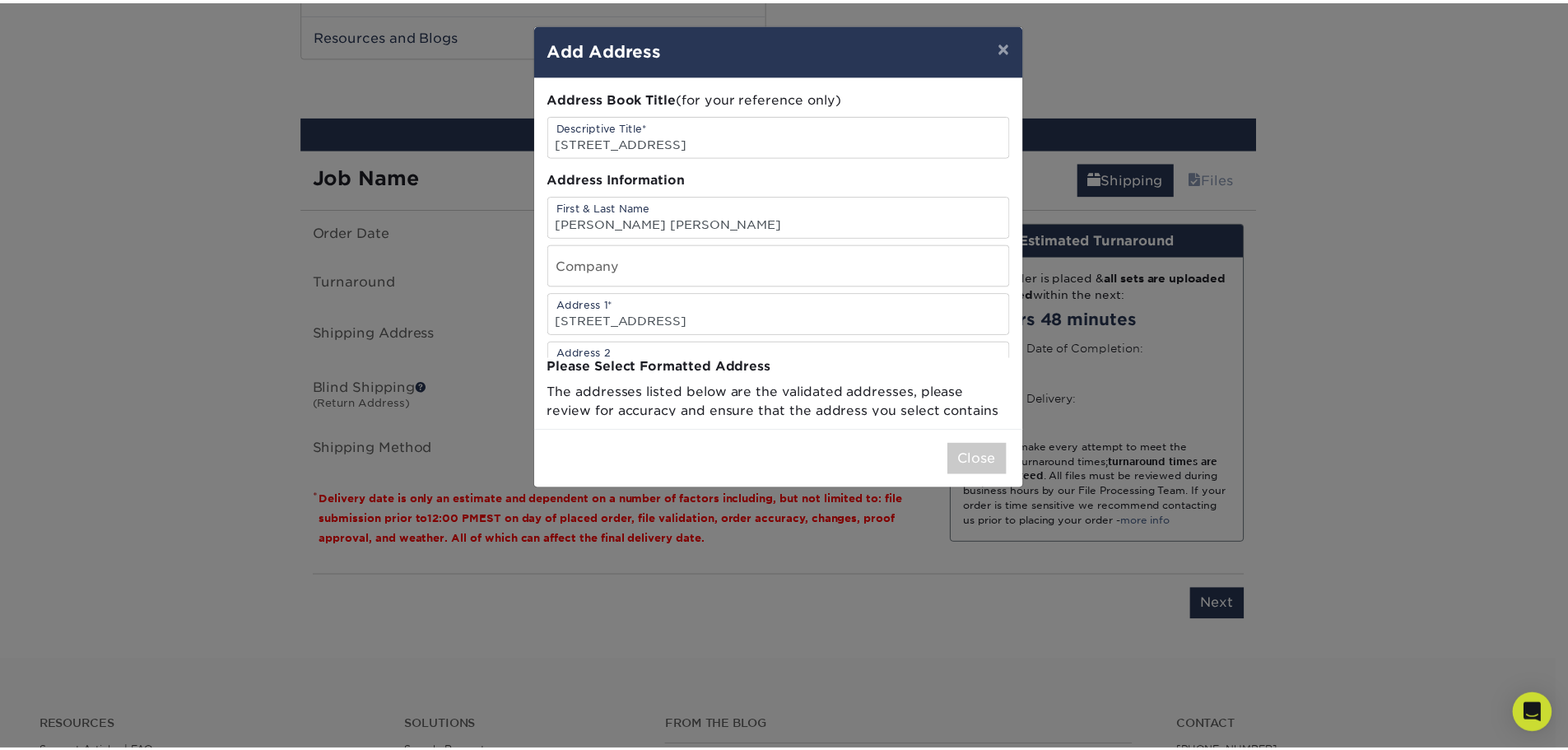
scroll to position [0, 0]
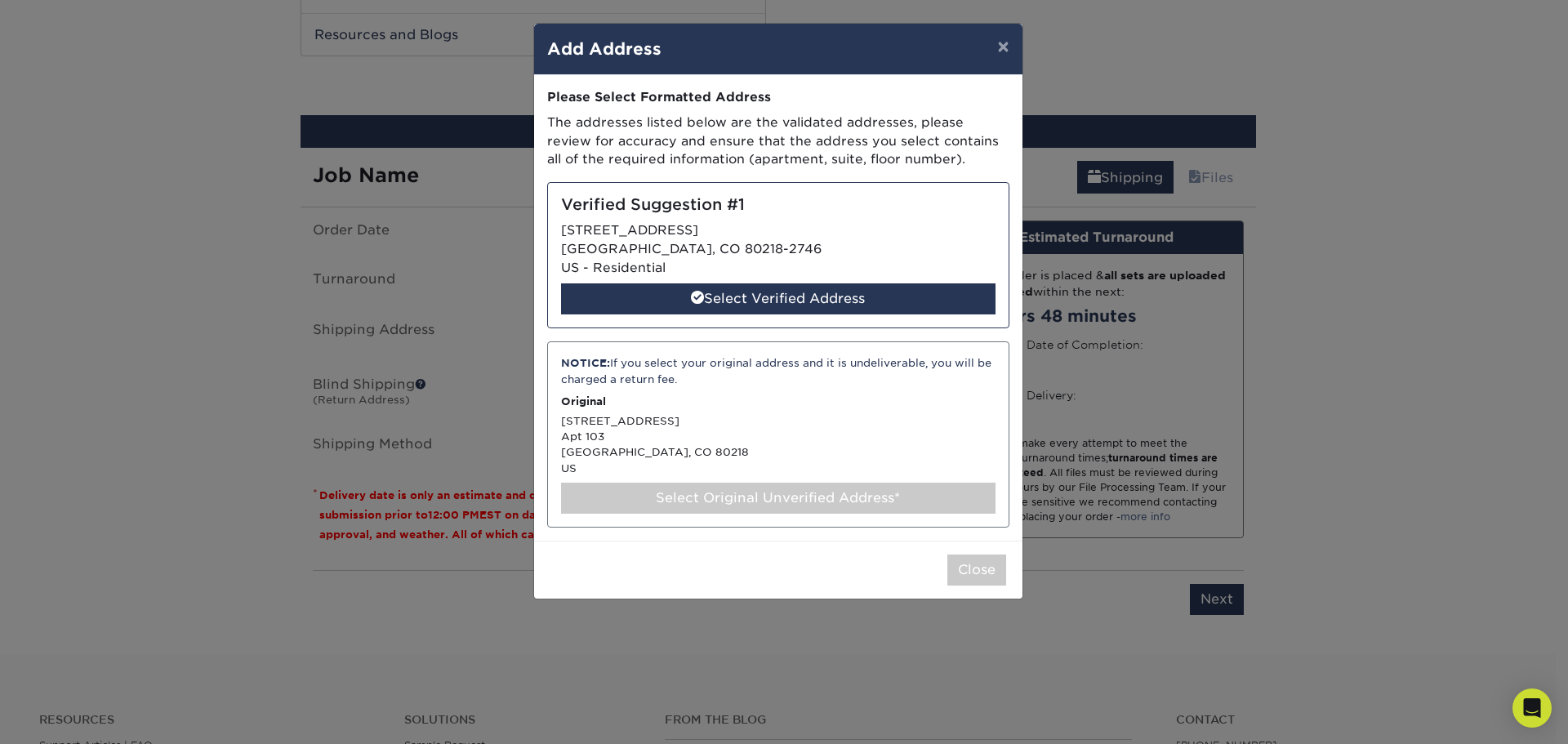
click at [759, 495] on div "Select Original Unverified Address*" at bounding box center [778, 497] width 434 height 31
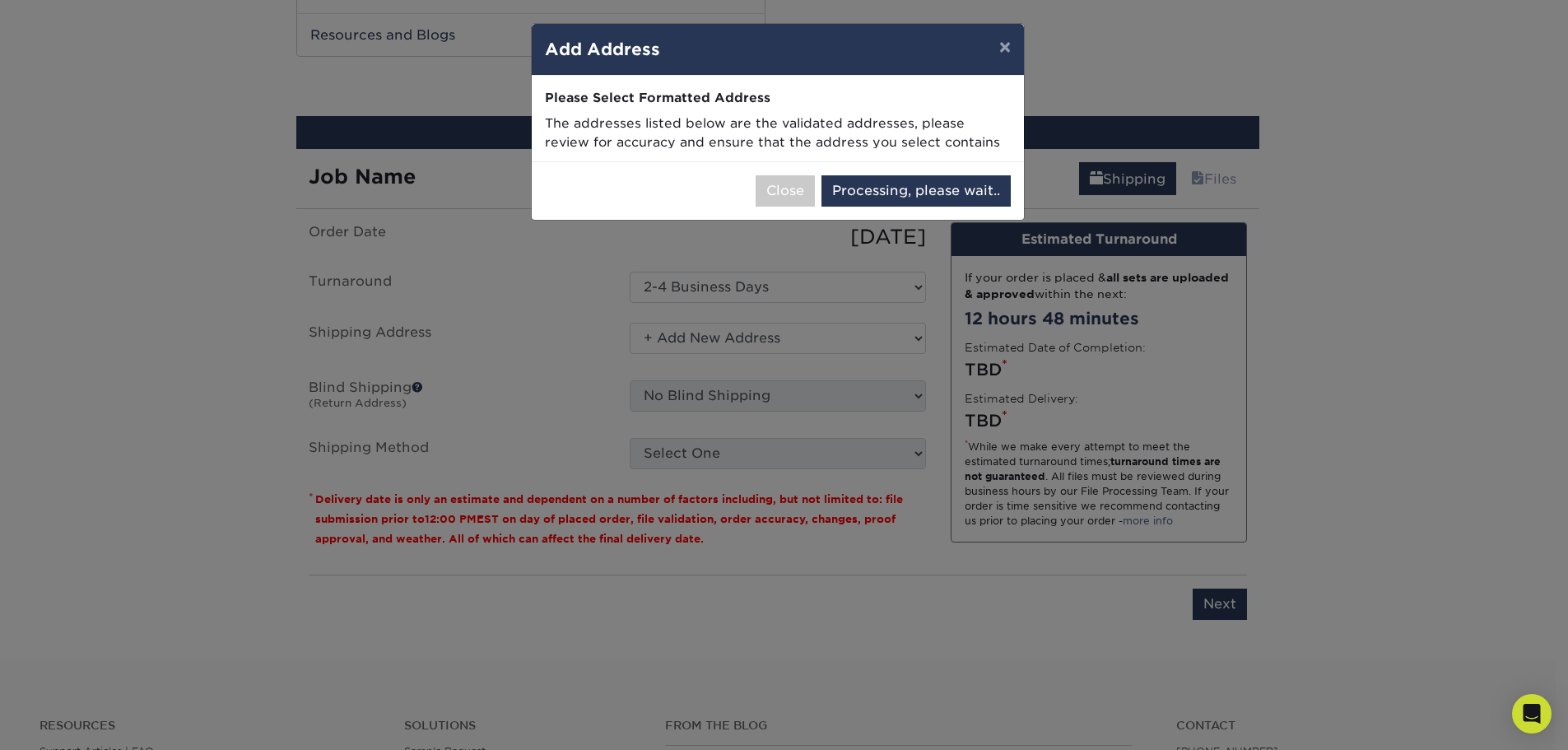
select select "286103"
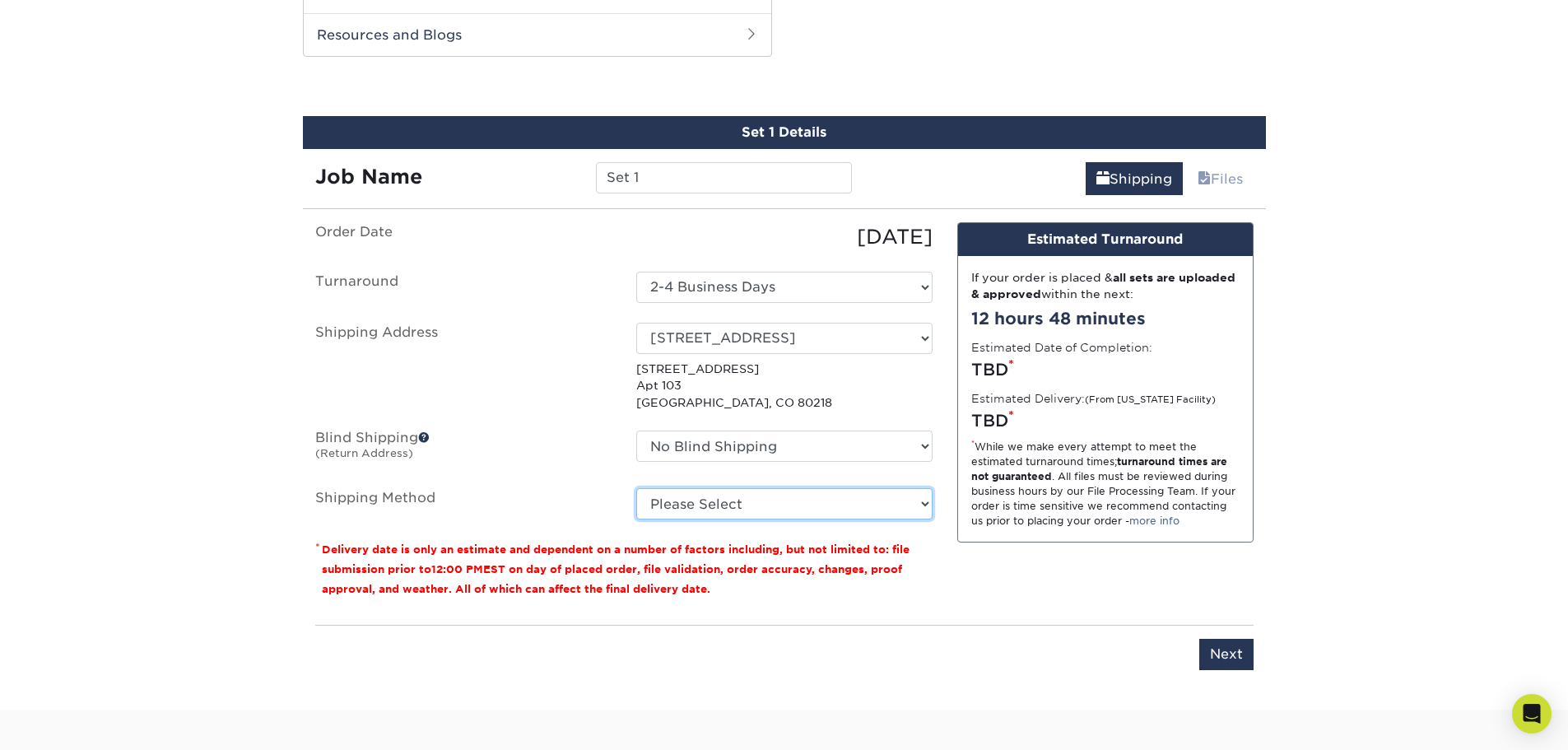
click at [769, 506] on select "Please Select Ground Shipping (+$8.96) 3 Day Shipping Service (+$20.06) 2 Day A…" at bounding box center [784, 503] width 296 height 31
select select "03"
click at [636, 488] on select "Please Select Ground Shipping (+$8.96) 3 Day Shipping Service (+$20.06) 2 Day A…" at bounding box center [784, 503] width 296 height 31
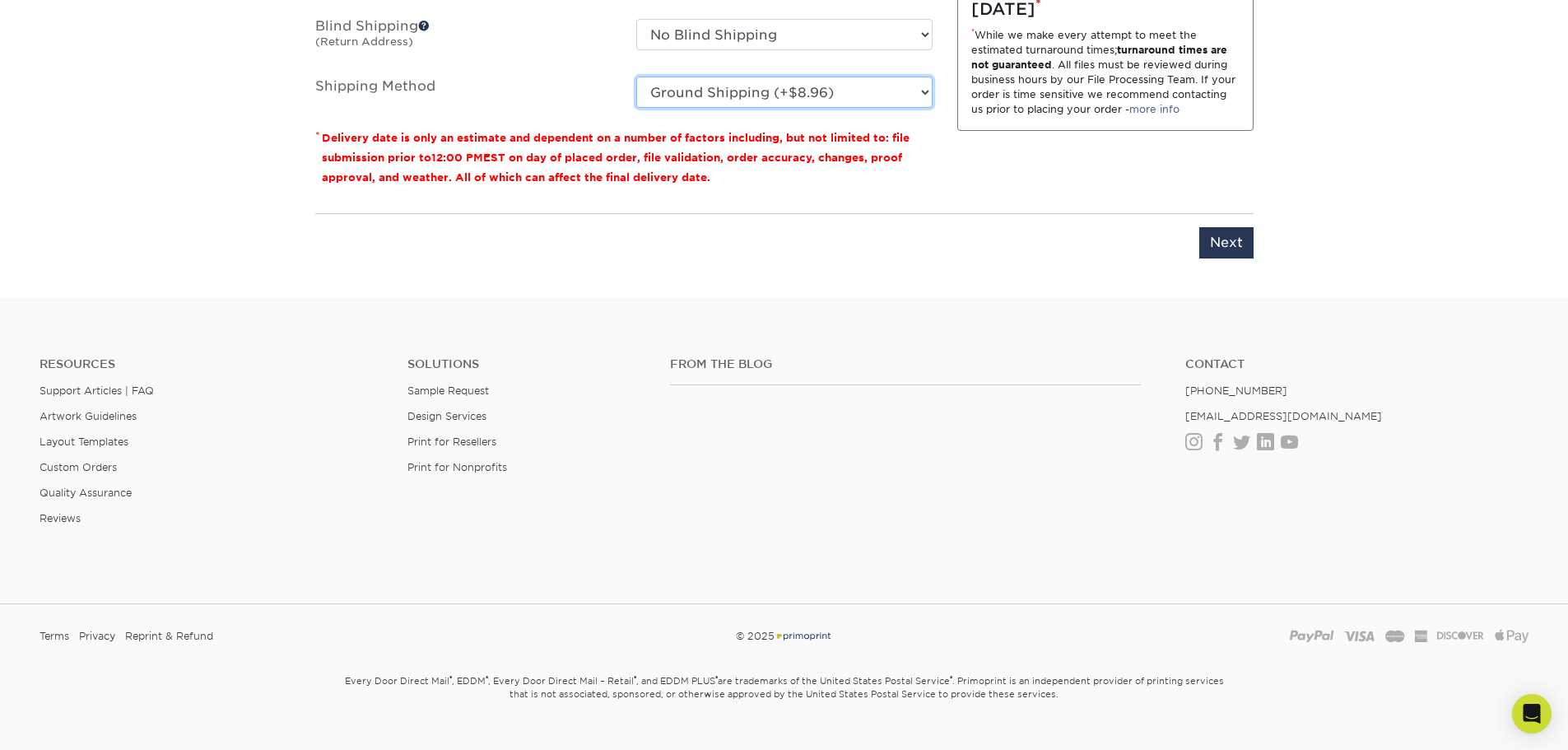
scroll to position [1108, 0]
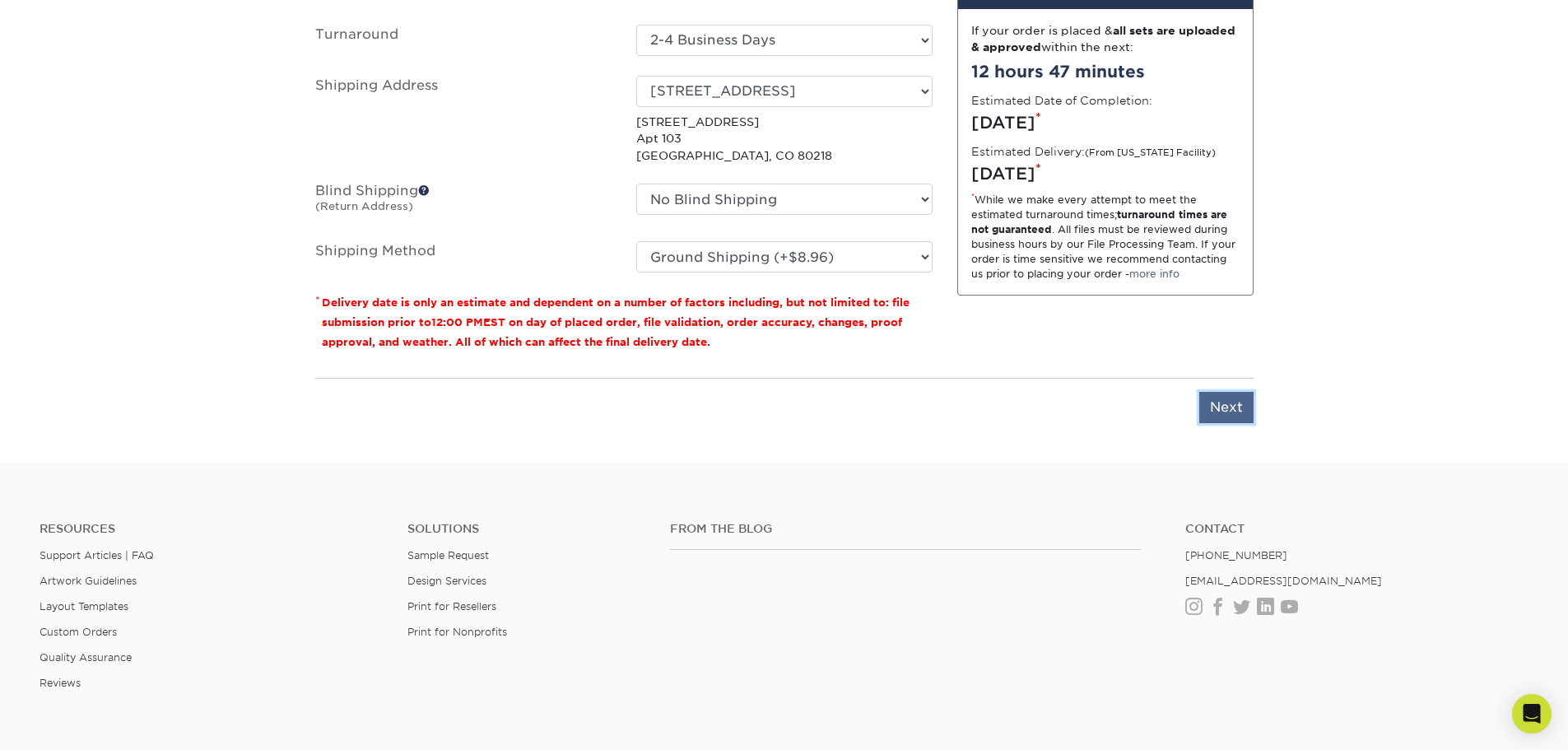
click at [1237, 407] on input "Next" at bounding box center [1227, 407] width 55 height 31
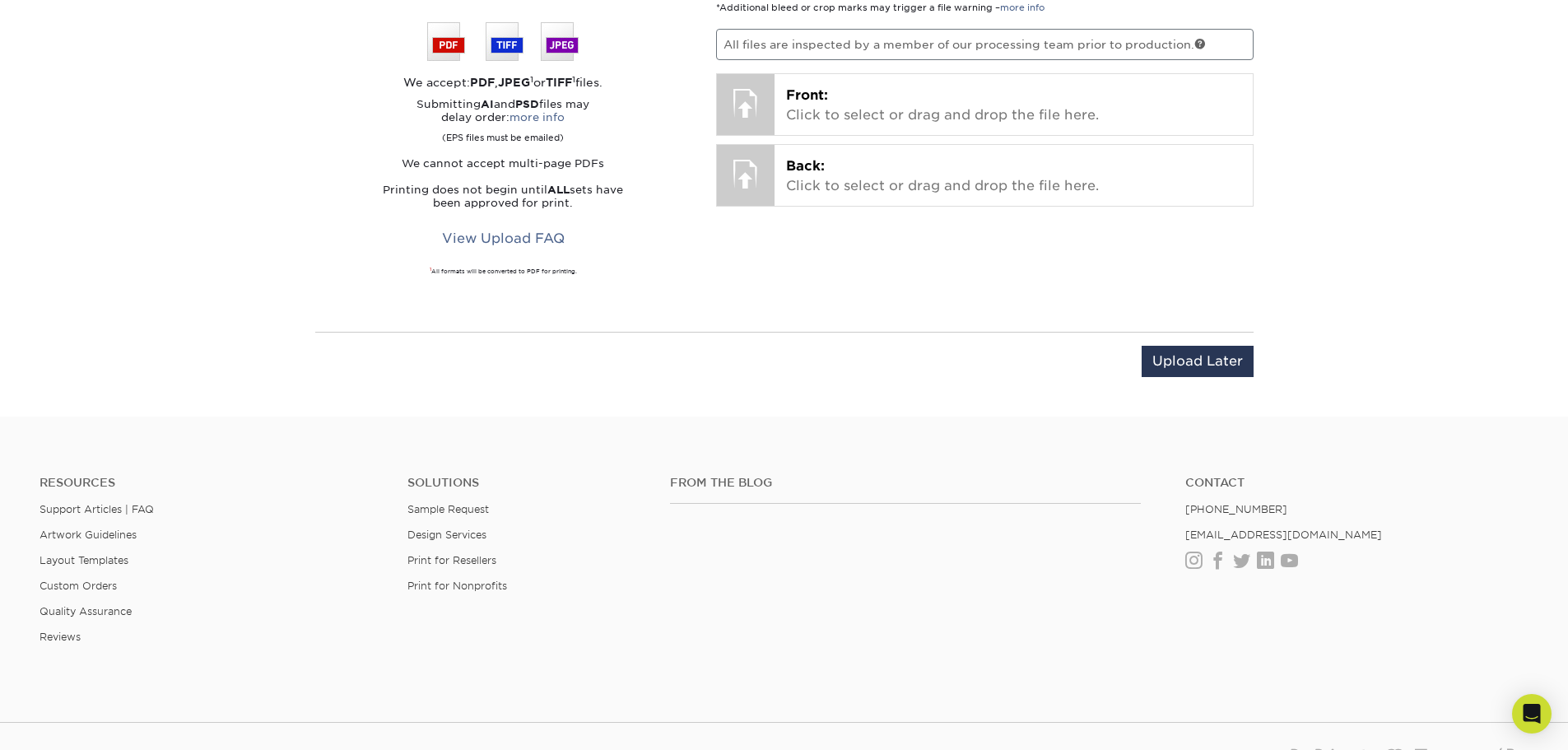
scroll to position [779, 0]
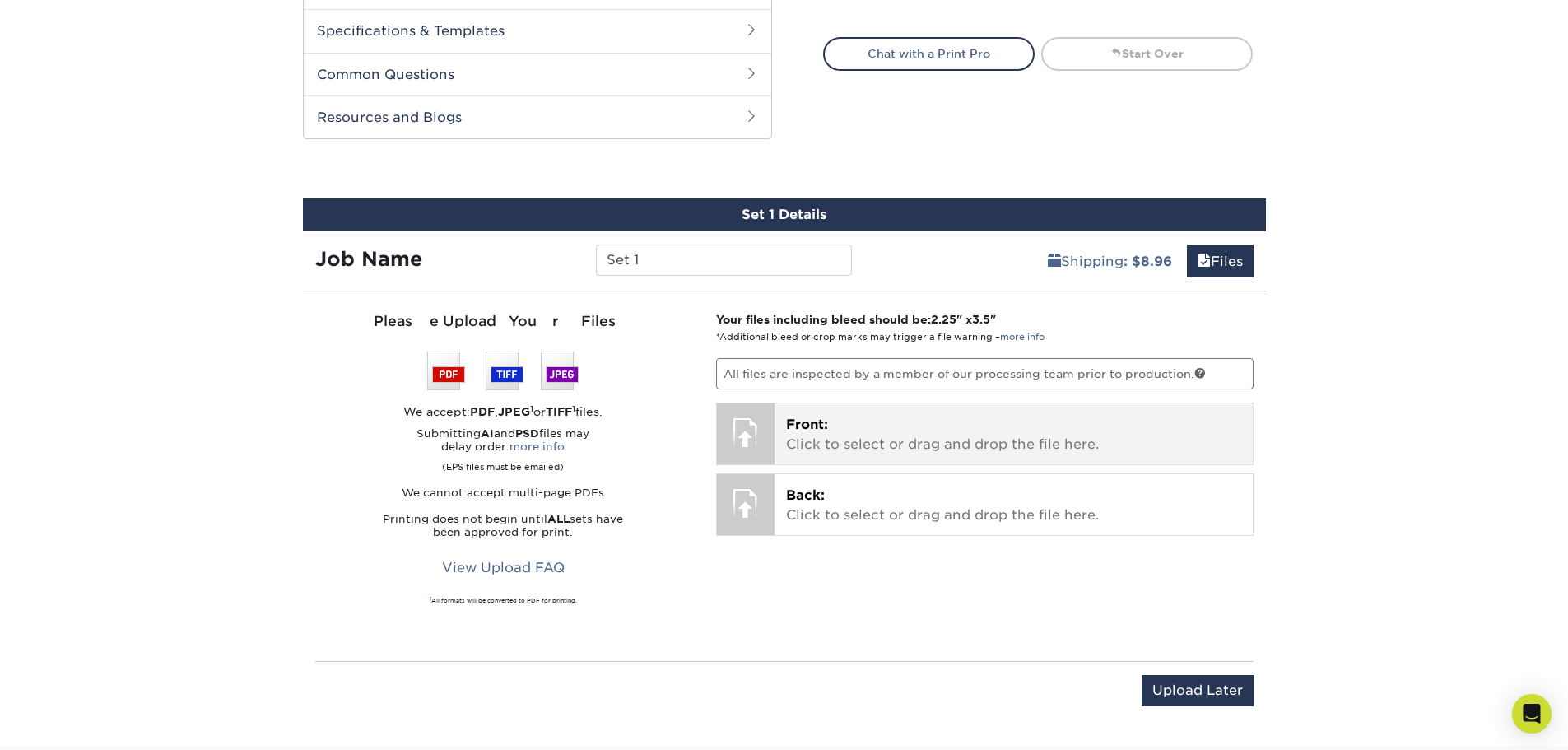
click at [815, 434] on p "Front: Click to select or drag and drop the file here." at bounding box center [1014, 435] width 455 height 40
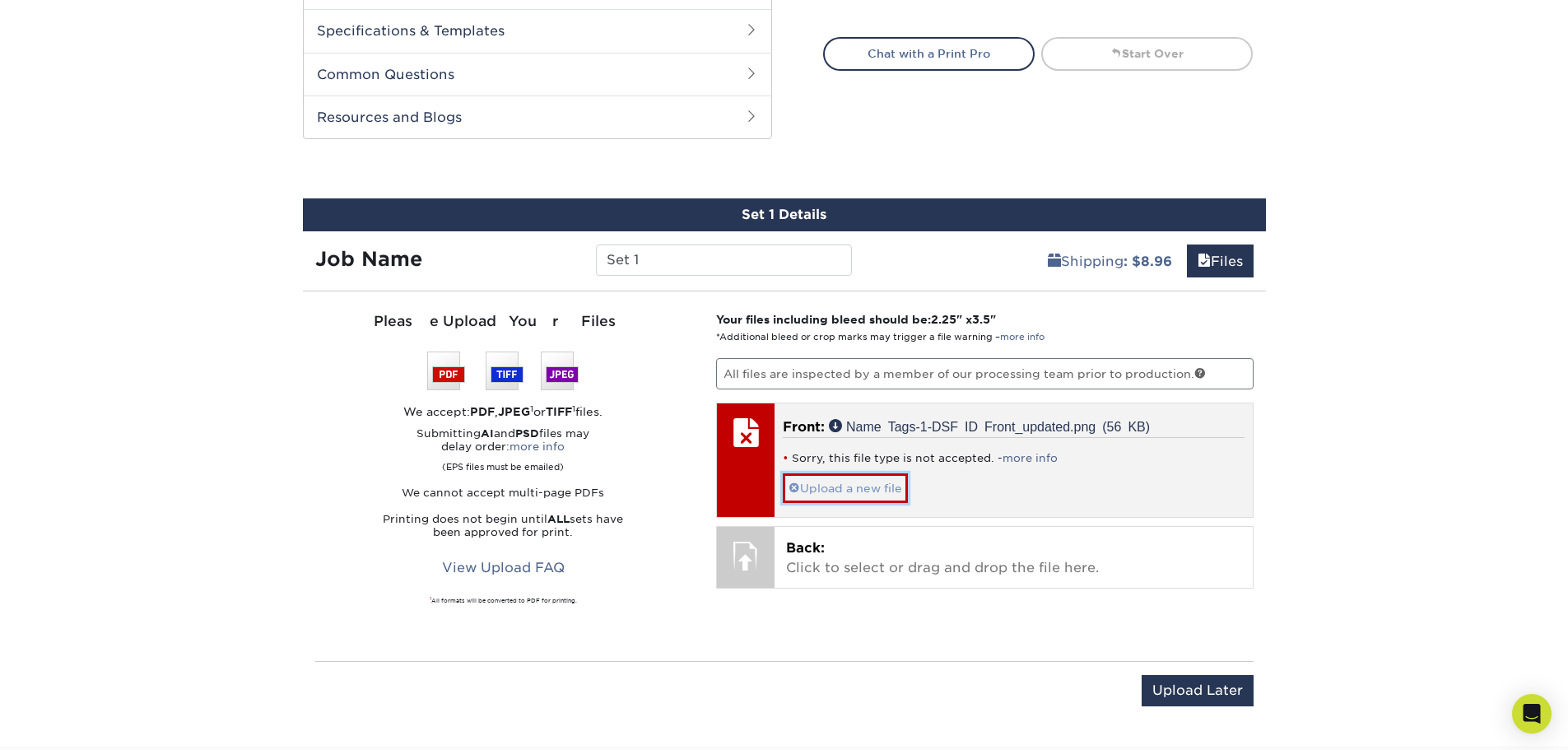
click at [867, 492] on link "Upload a new file" at bounding box center [845, 487] width 126 height 29
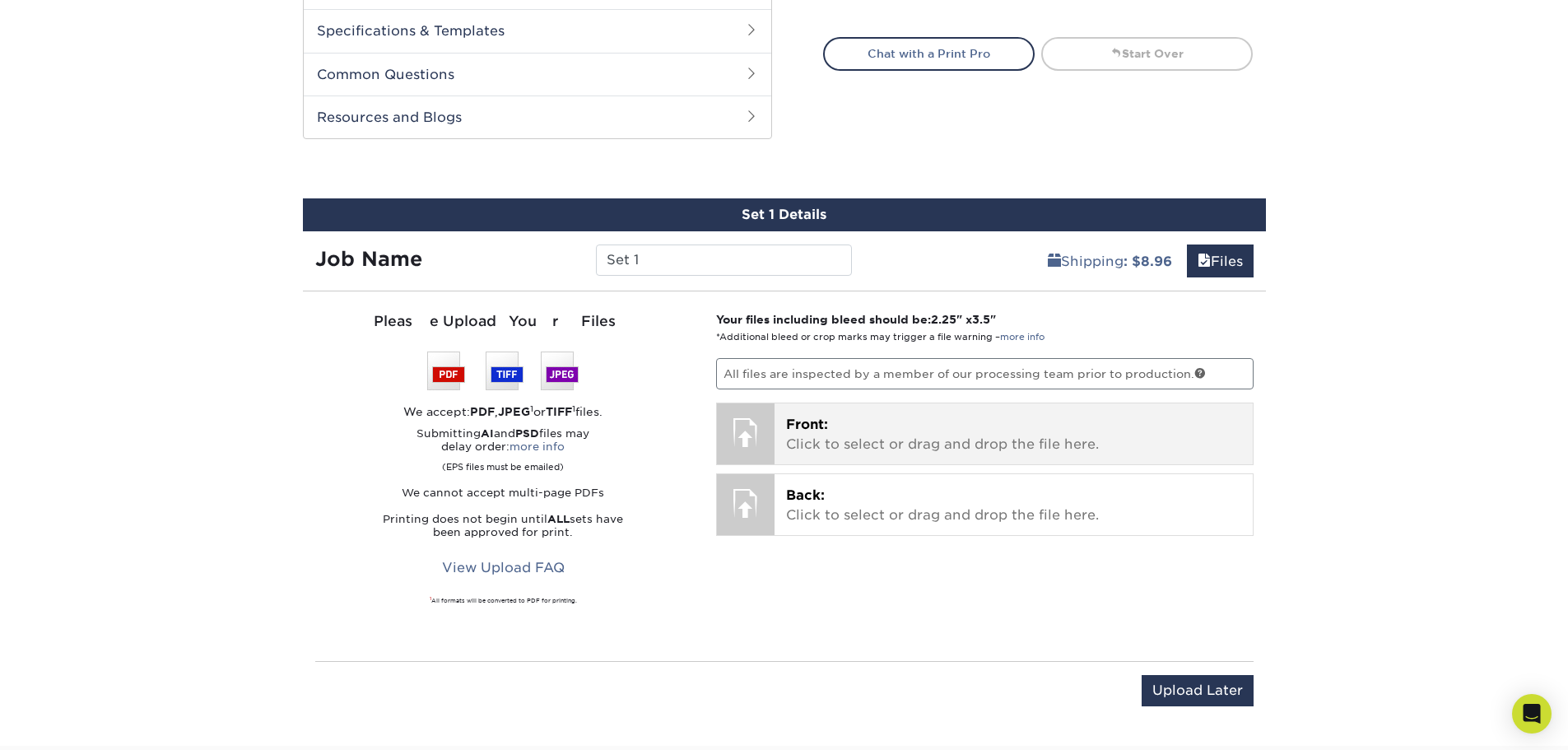
click at [810, 415] on div "Front: Click to select or drag and drop the file here. Choose file Name Tags-1-…" at bounding box center [1014, 433] width 479 height 61
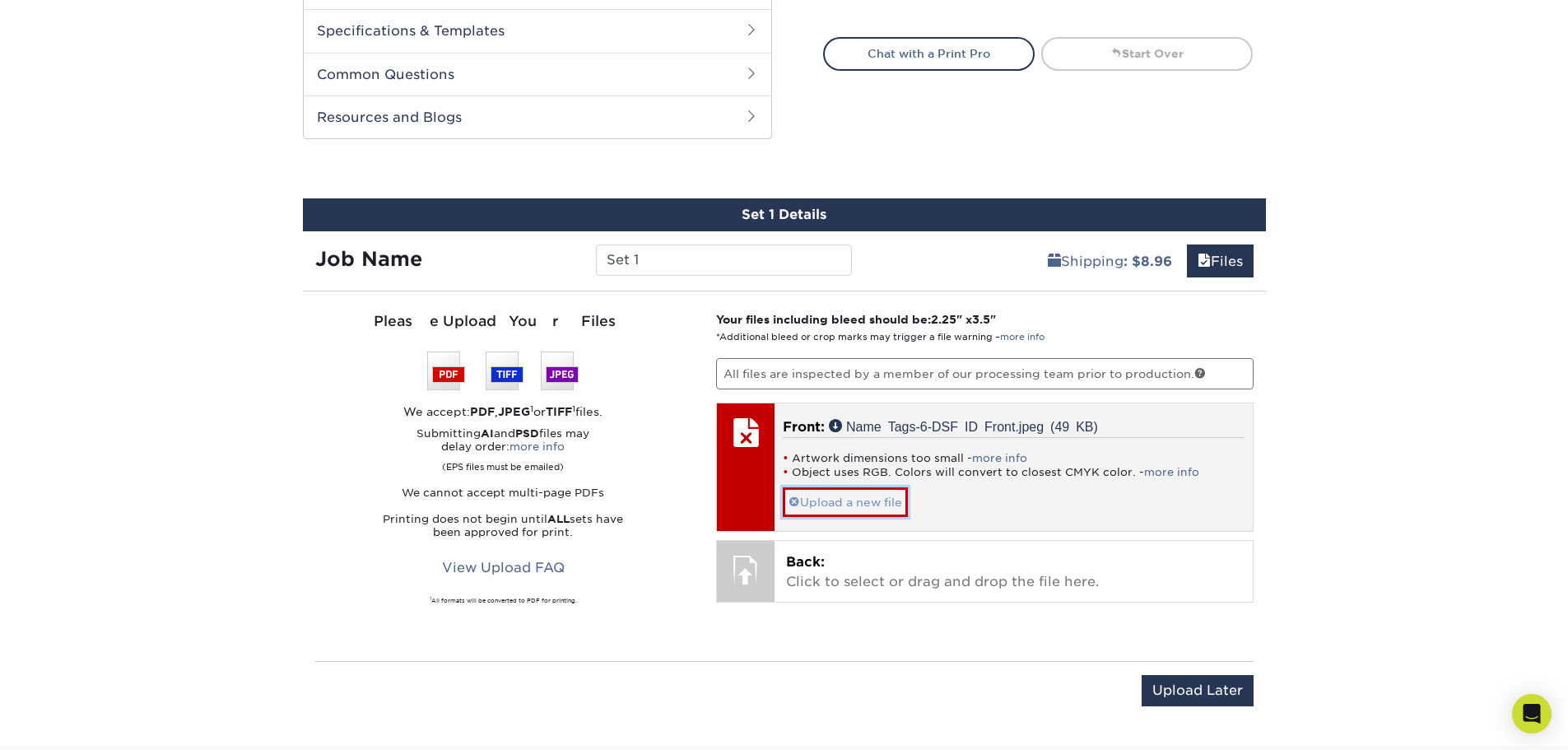
click at [819, 502] on link "Upload a new file" at bounding box center [845, 501] width 126 height 29
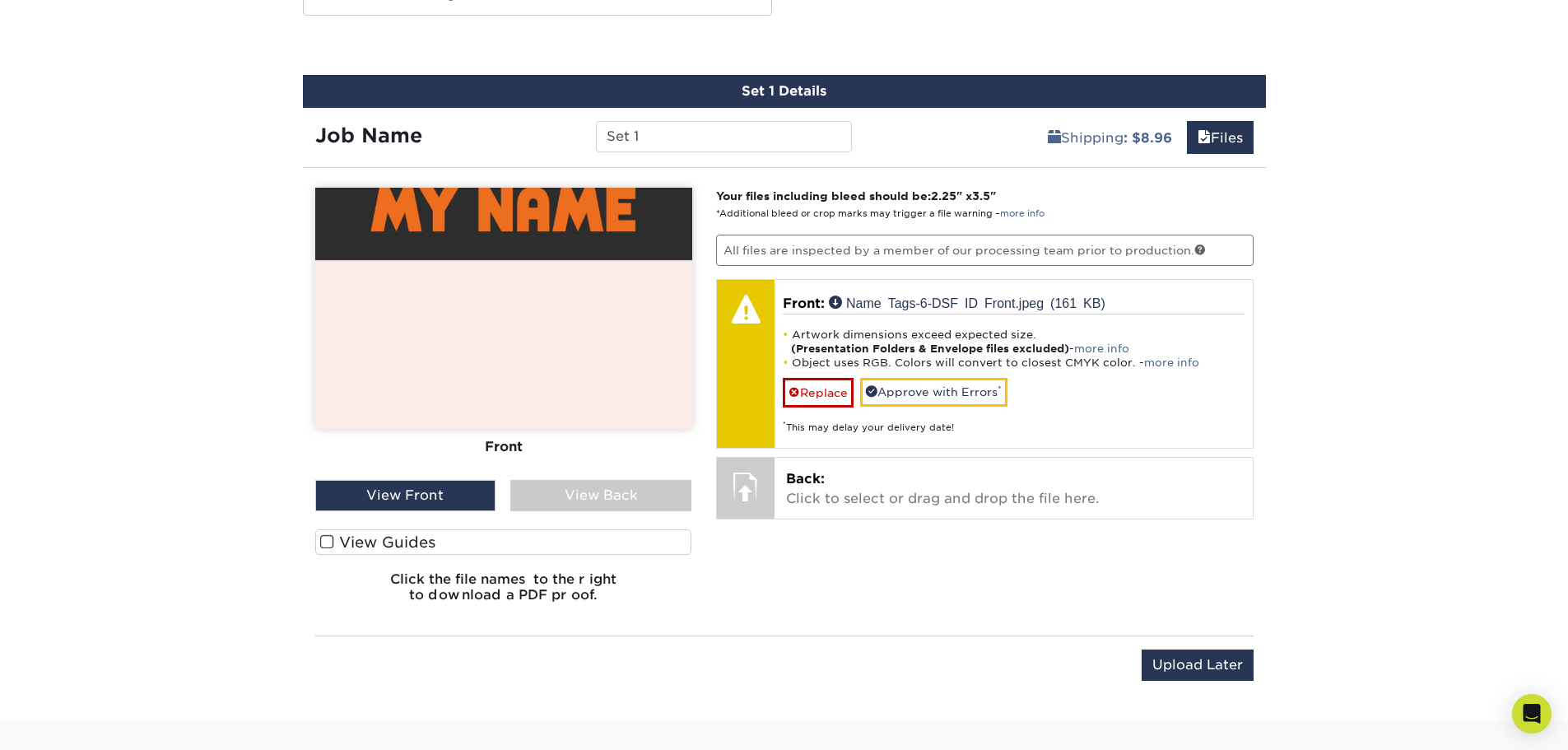
scroll to position [861, 0]
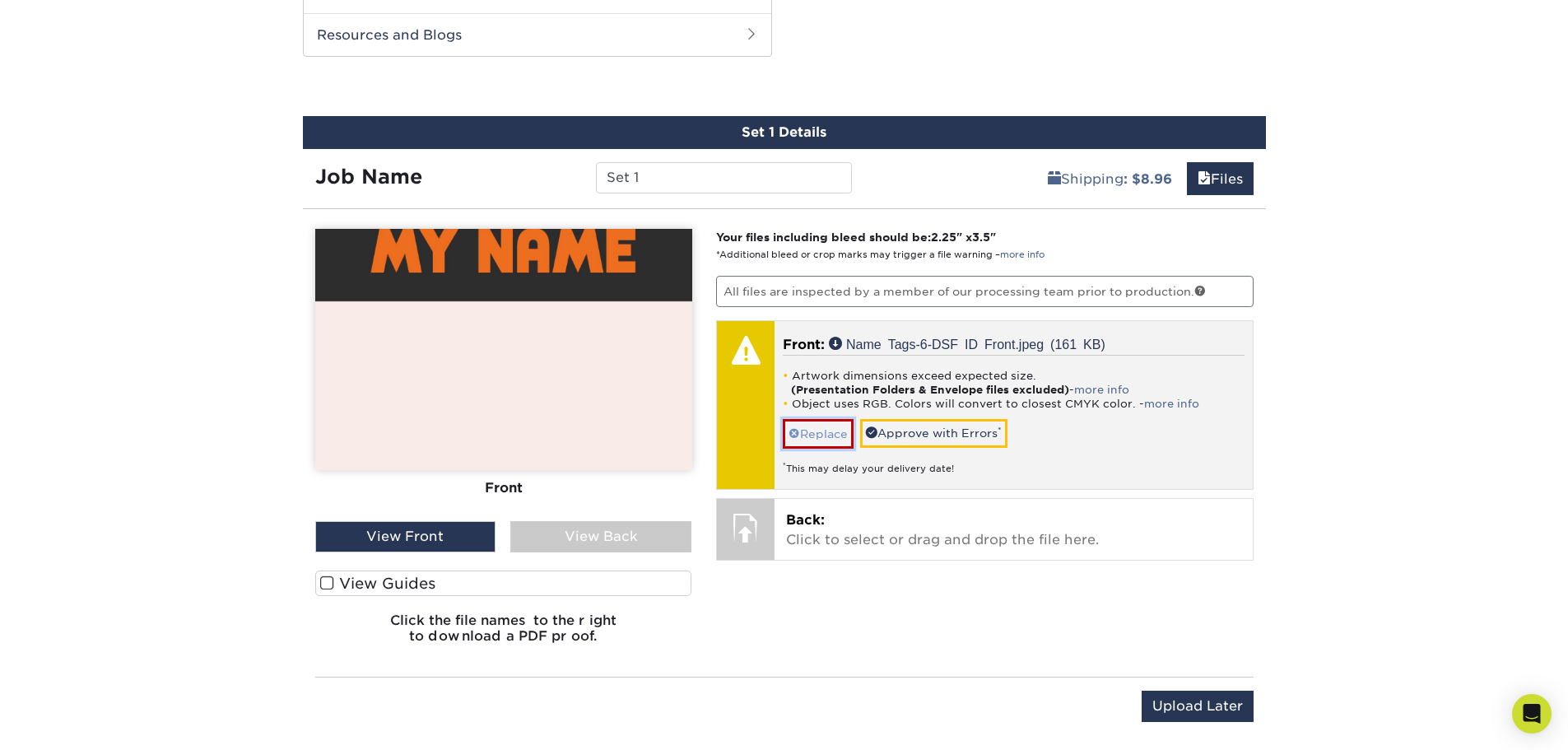
click at [824, 438] on link "Replace" at bounding box center [818, 433] width 71 height 29
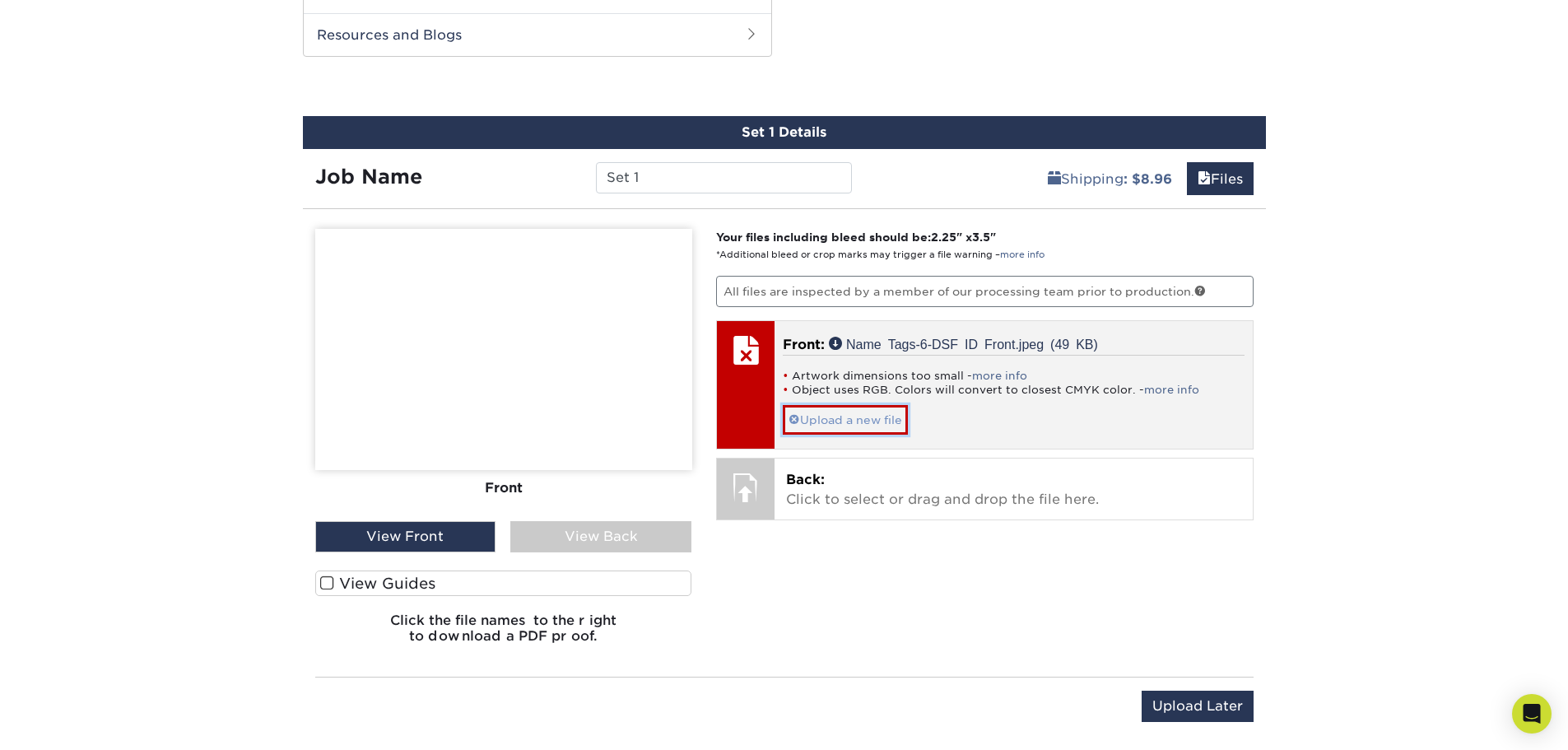
click at [870, 417] on link "Upload a new file" at bounding box center [845, 419] width 126 height 29
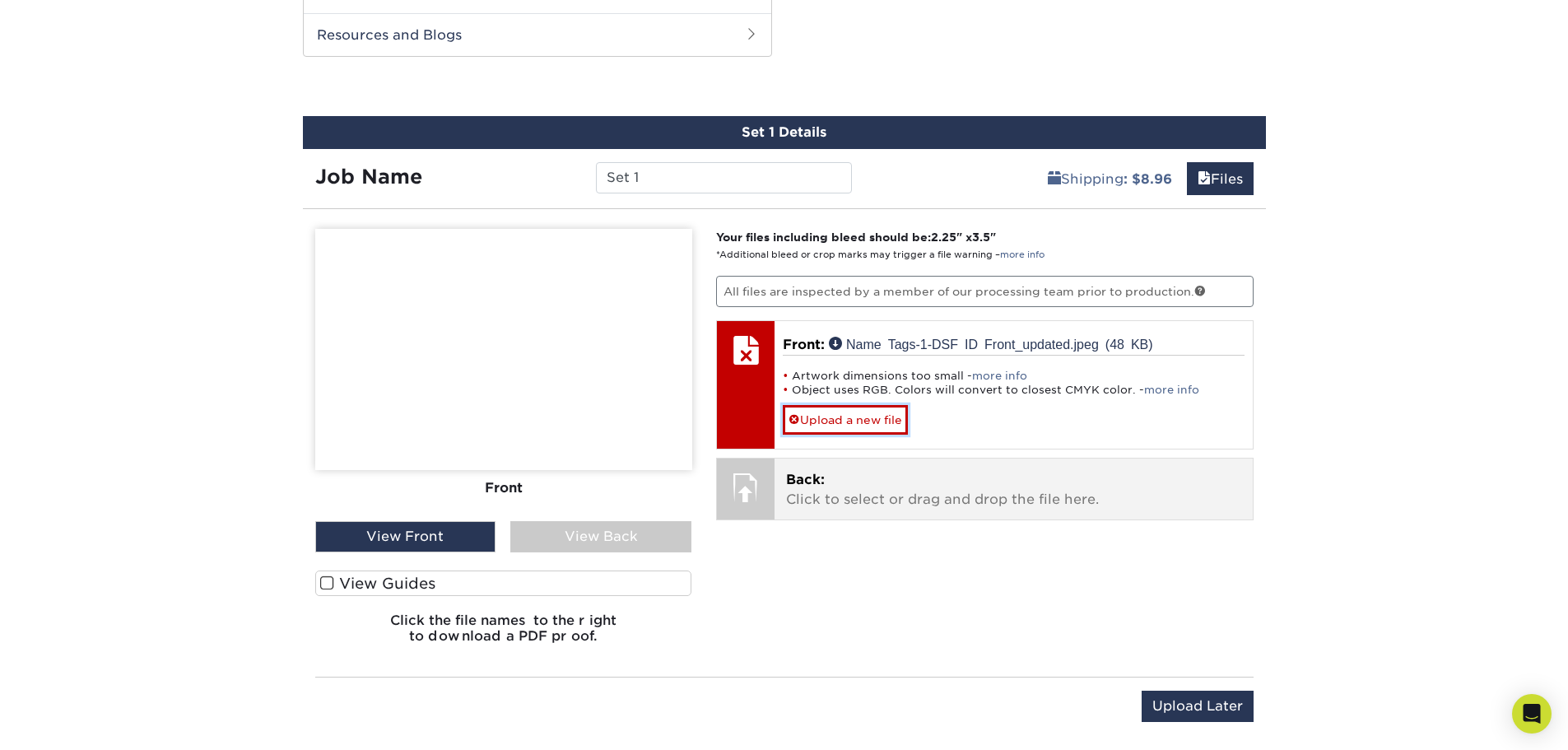
click at [834, 417] on link "Upload a new file" at bounding box center [845, 419] width 126 height 29
click at [851, 410] on link "Upload a new file" at bounding box center [845, 419] width 126 height 29
